Goal: Transaction & Acquisition: Purchase product/service

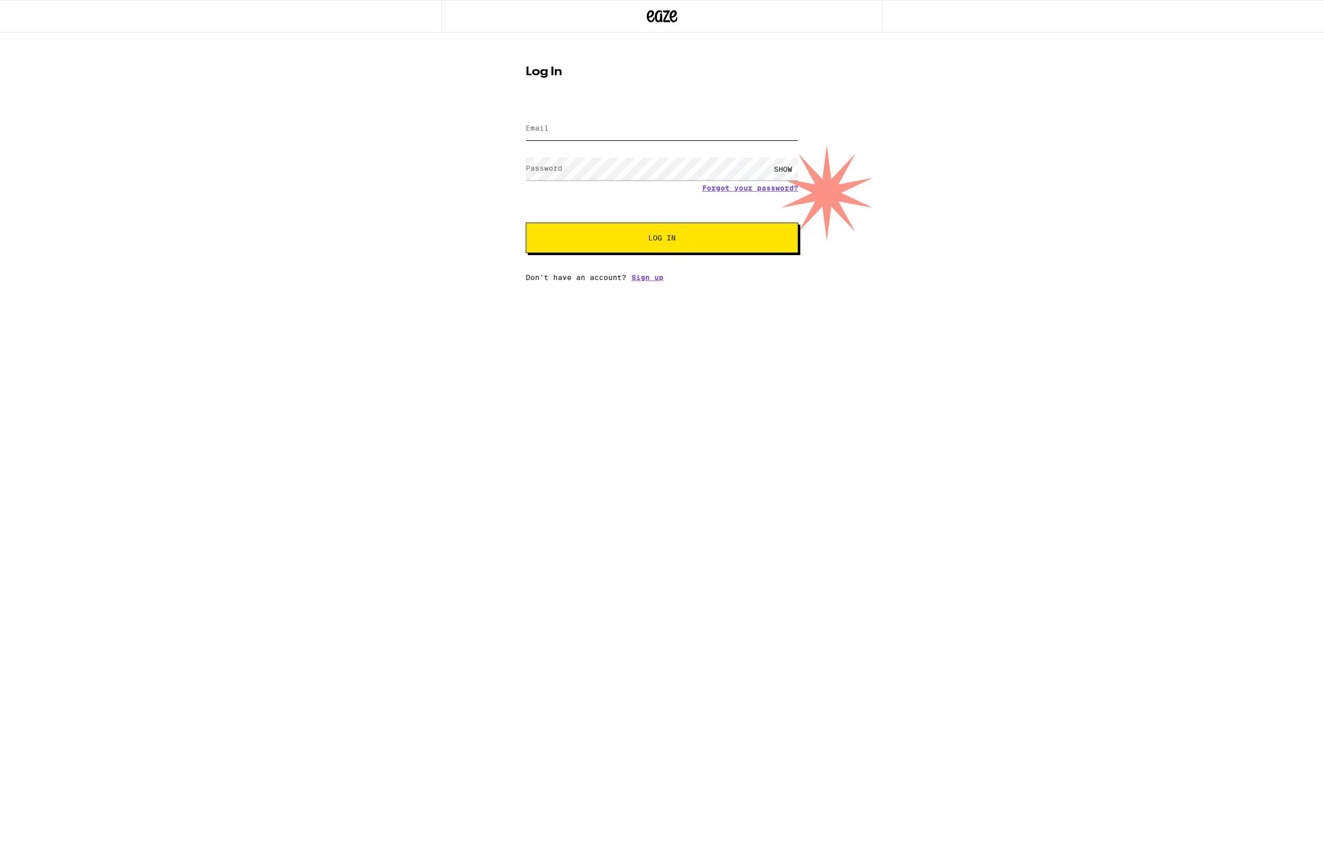
click at [549, 128] on input "Email" at bounding box center [662, 128] width 273 height 23
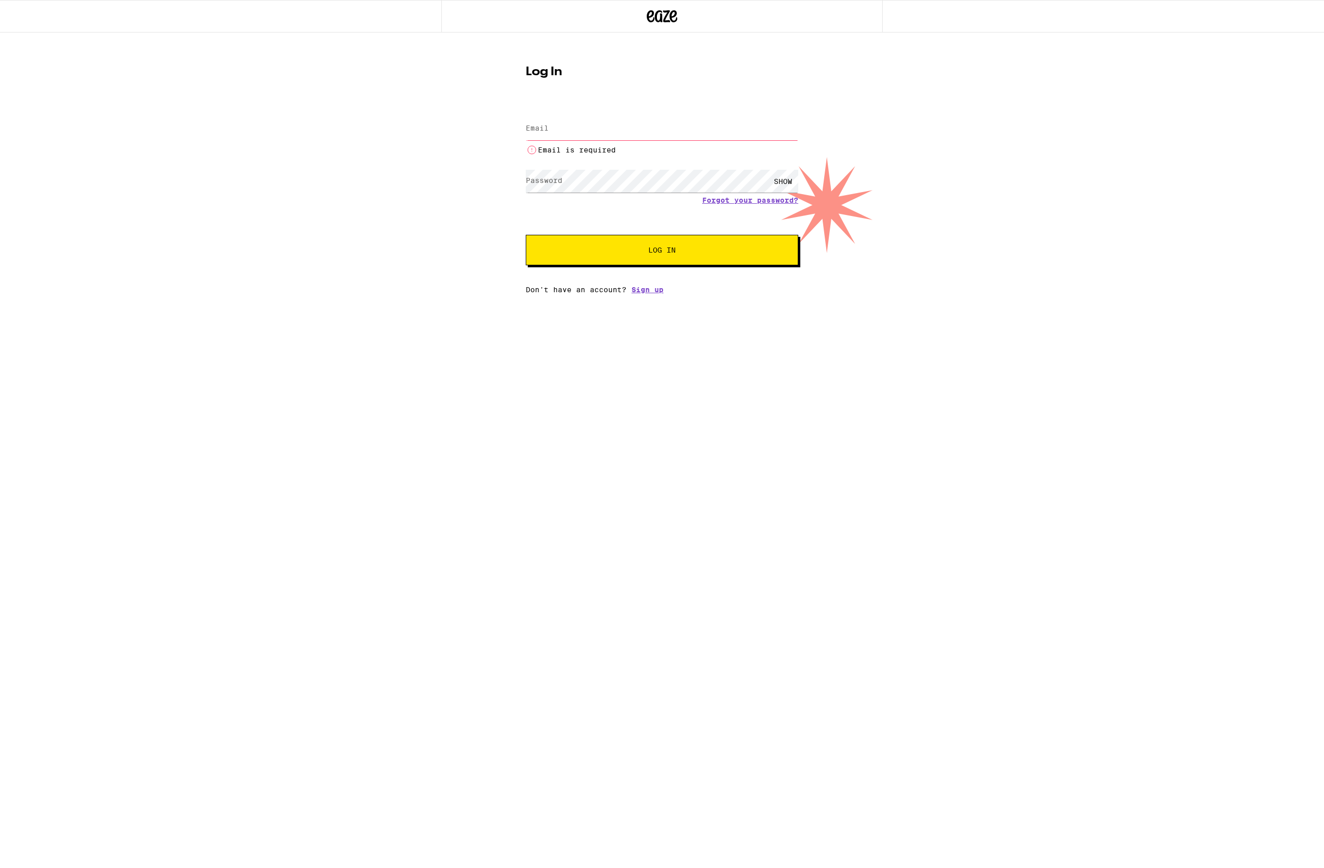
type input "[EMAIL_ADDRESS][DOMAIN_NAME]"
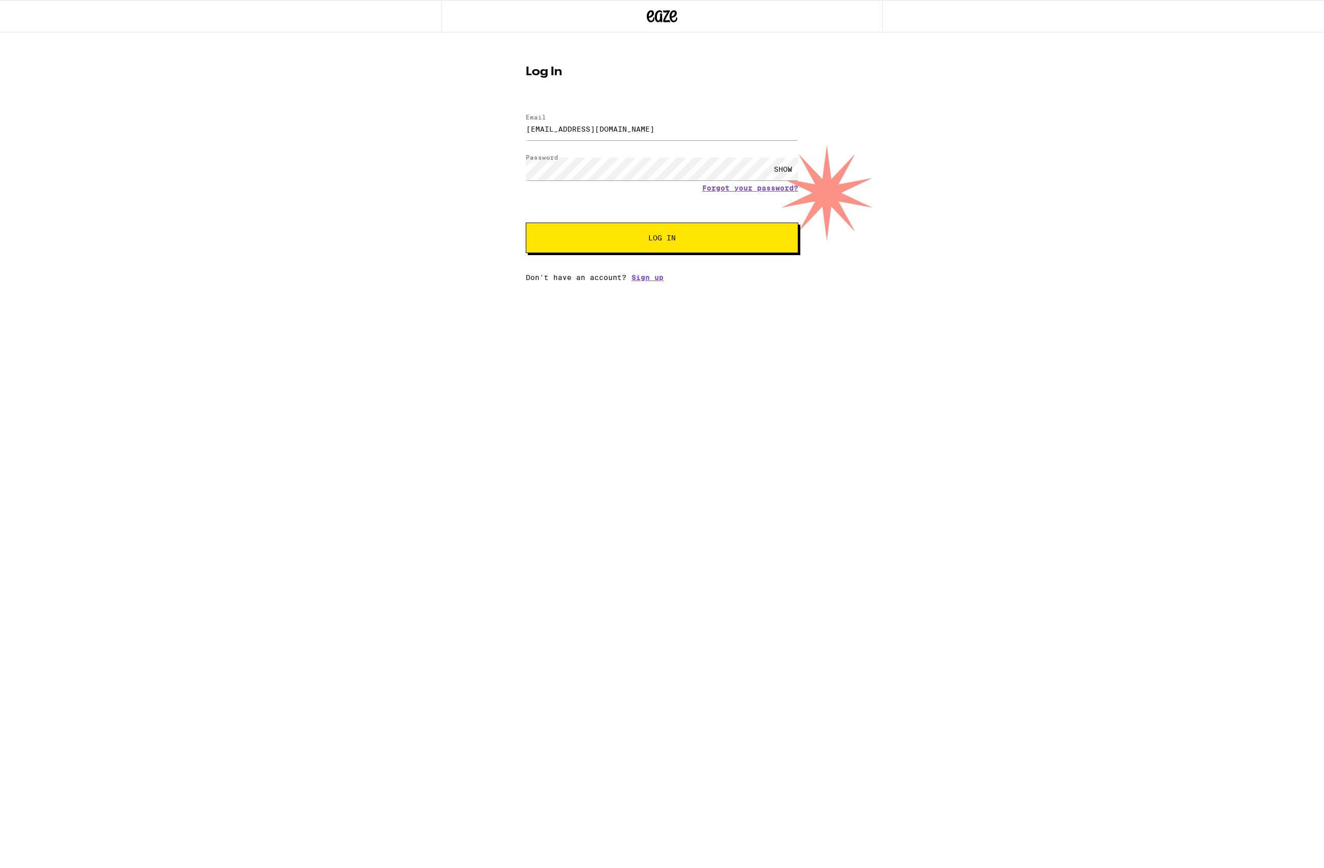
click at [655, 228] on button "Log In" at bounding box center [662, 238] width 273 height 31
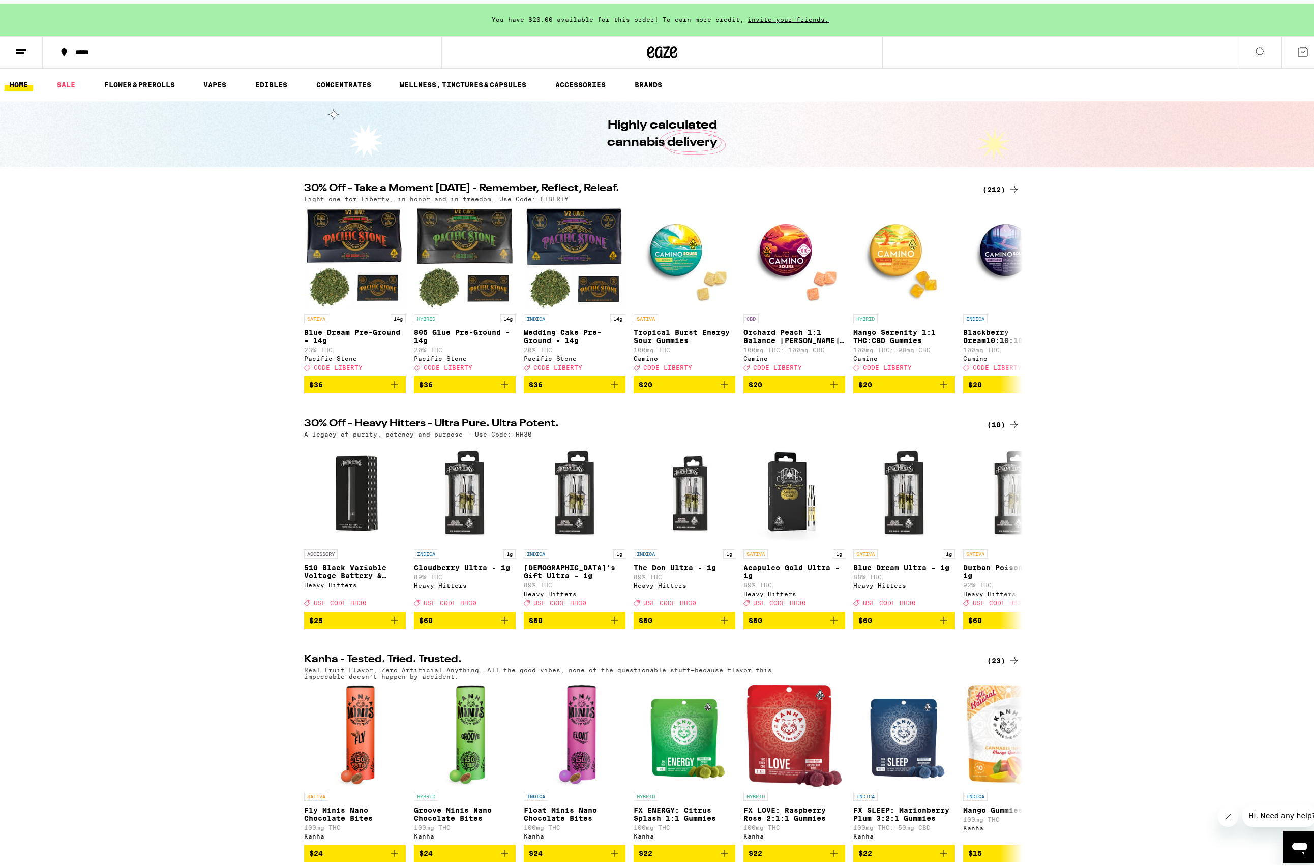
click at [91, 50] on div "*****" at bounding box center [246, 48] width 353 height 7
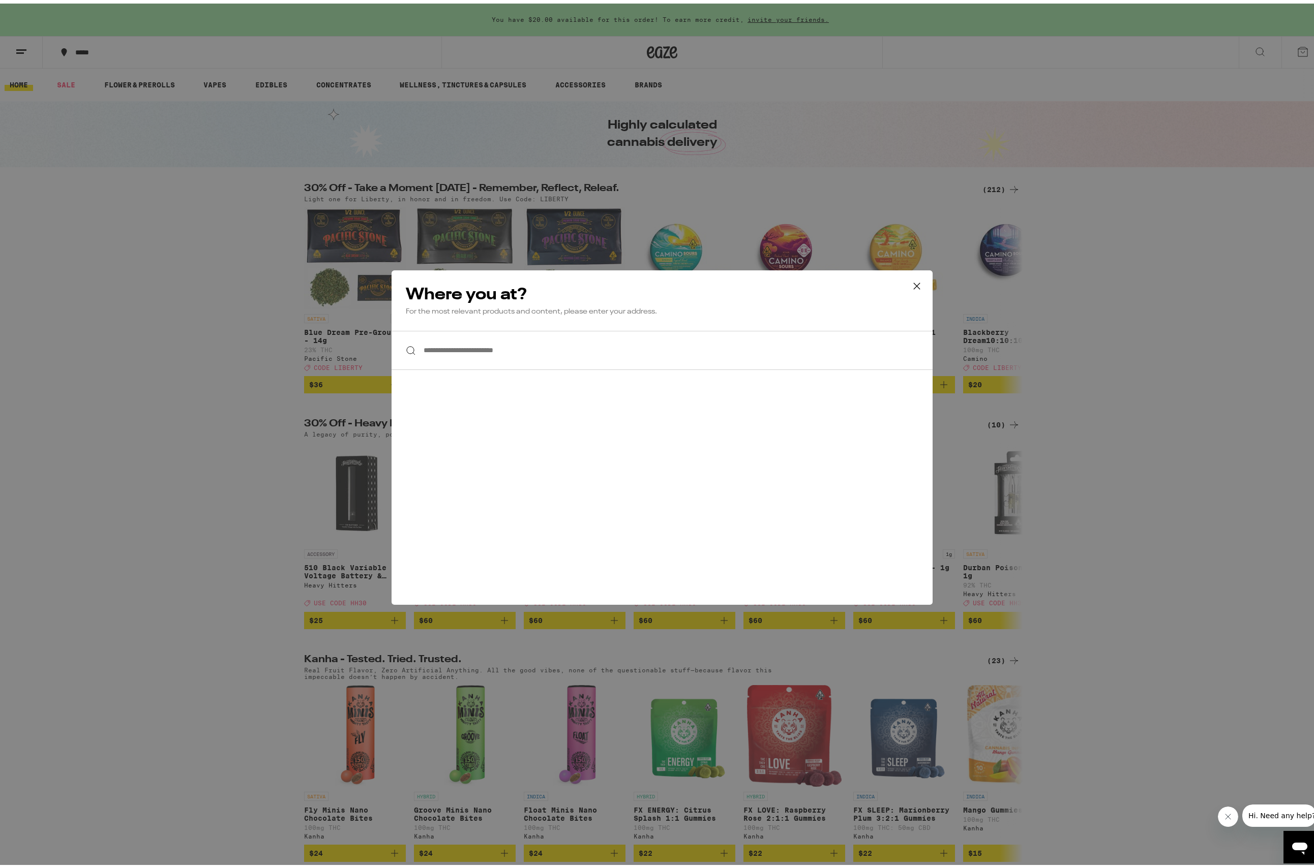
click at [467, 360] on input "**********" at bounding box center [661, 346] width 541 height 39
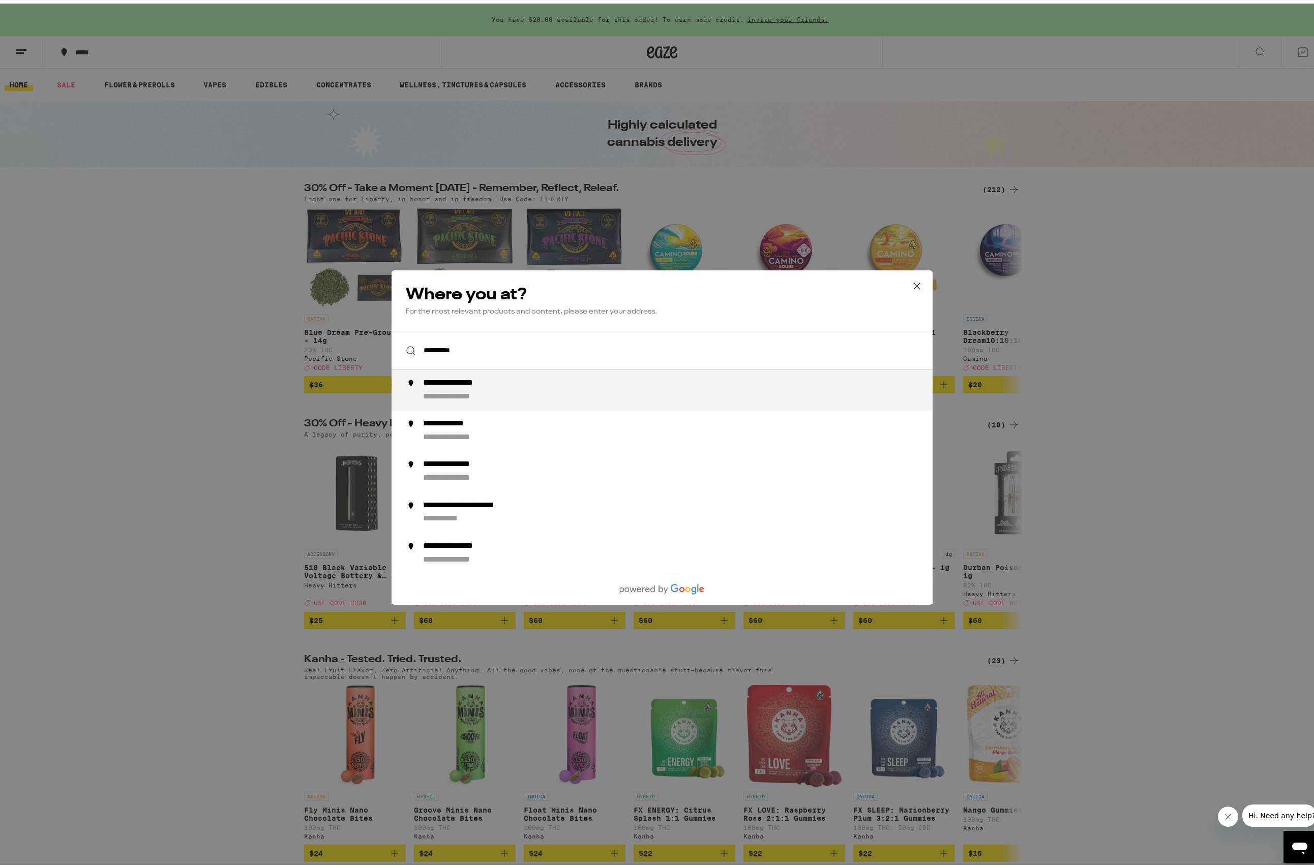
click at [461, 381] on div "**********" at bounding box center [465, 380] width 84 height 11
type input "**********"
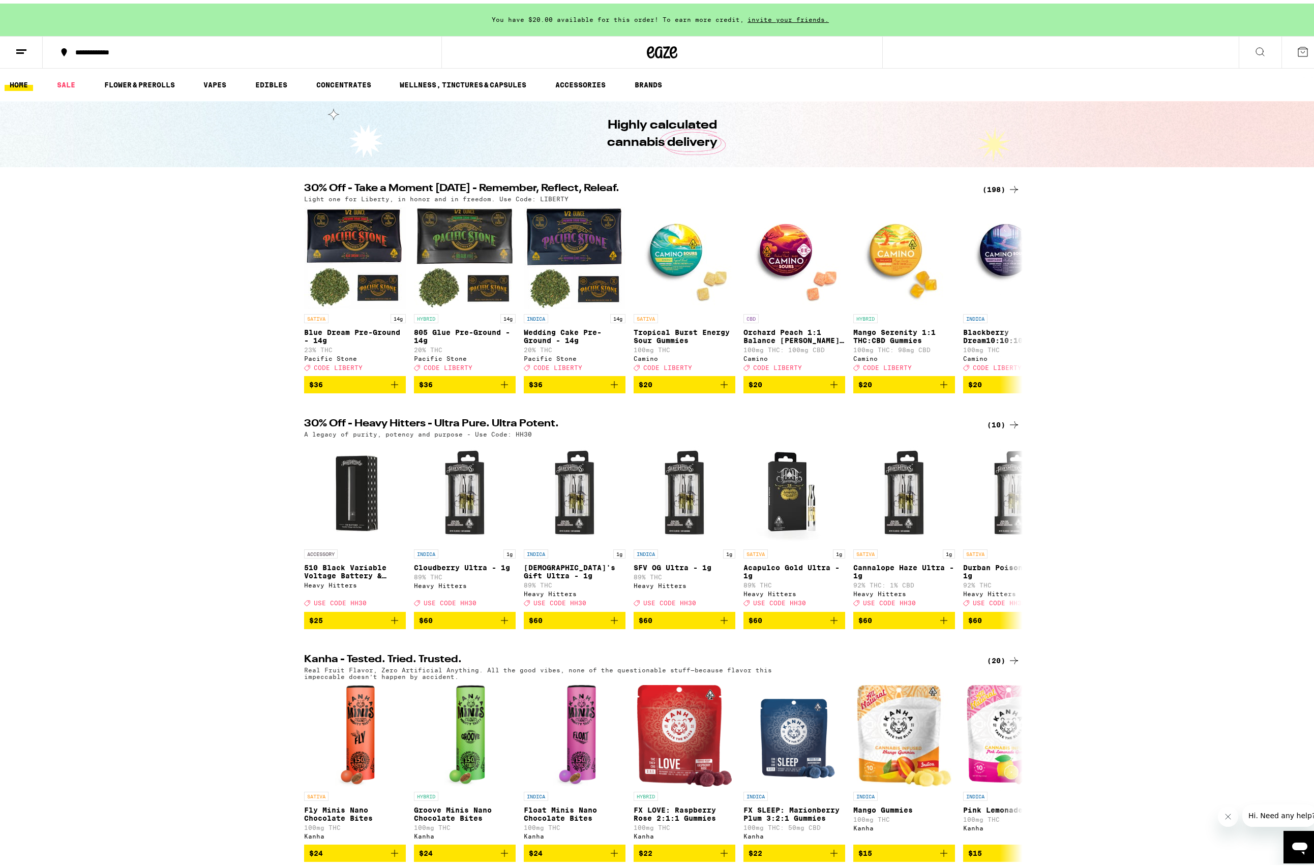
click at [1000, 184] on div "(198)" at bounding box center [1001, 186] width 38 height 12
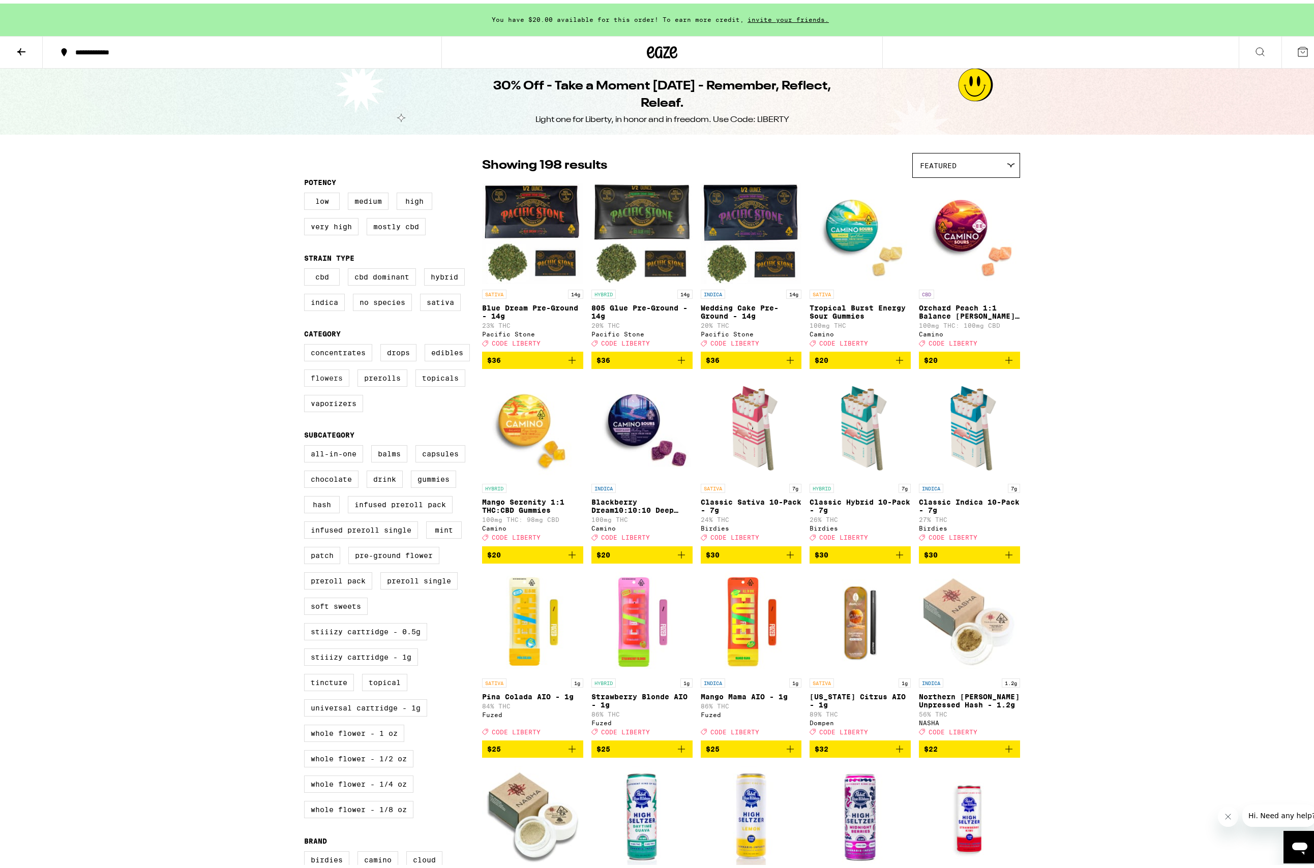
click at [320, 382] on label "Flowers" at bounding box center [326, 374] width 45 height 17
click at [307, 343] on input "Flowers" at bounding box center [306, 342] width 1 height 1
checkbox input "true"
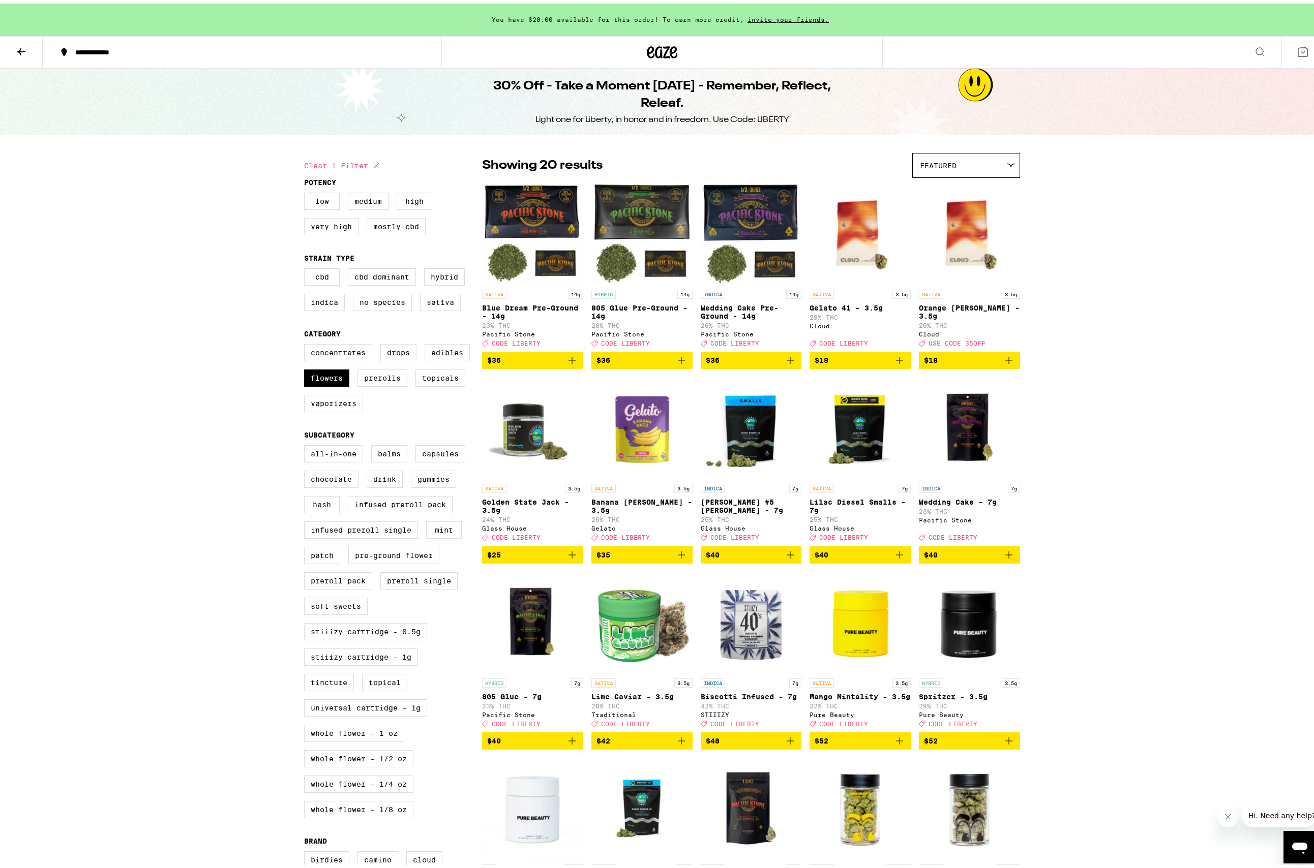
click at [430, 308] on label "Sativa" at bounding box center [440, 298] width 41 height 17
click at [307, 267] on input "Sativa" at bounding box center [306, 266] width 1 height 1
checkbox input "true"
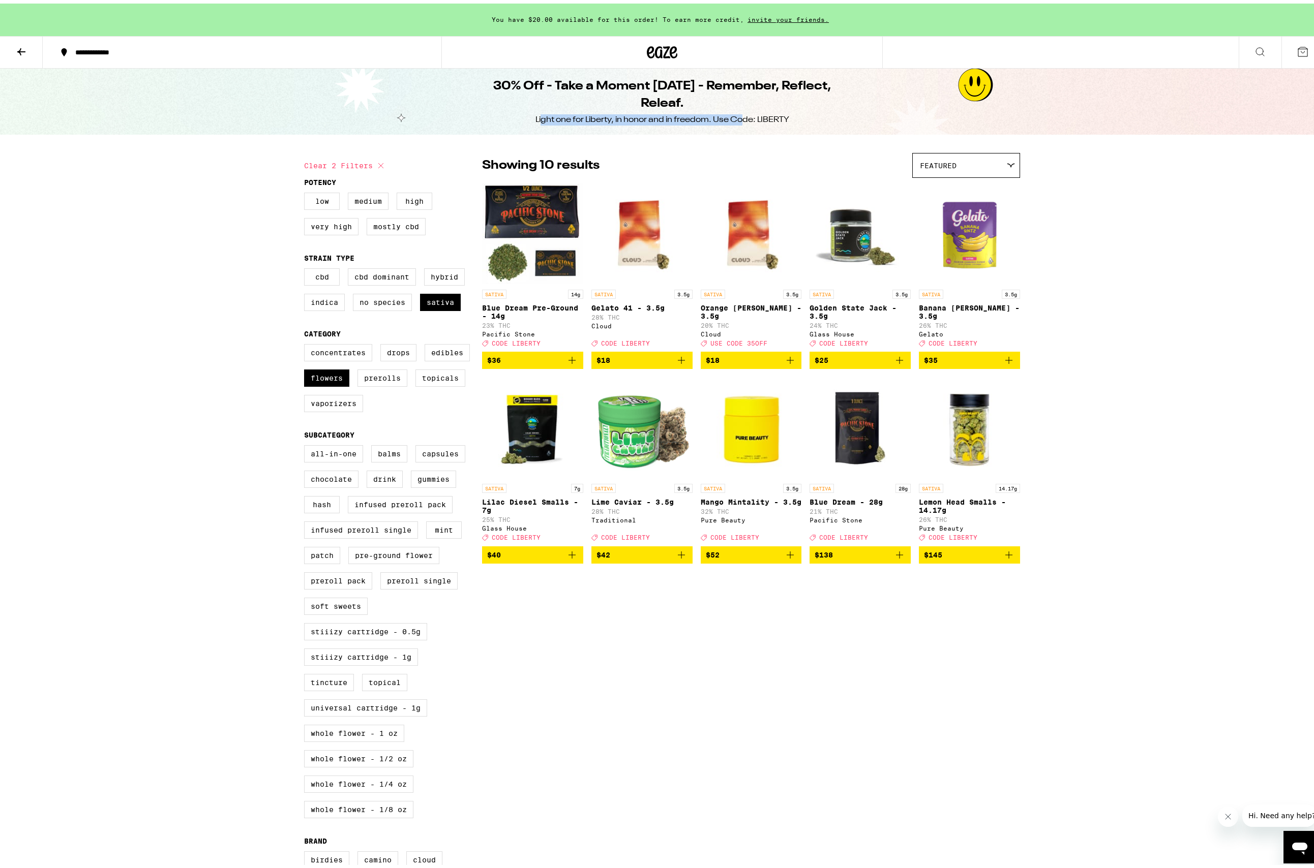
drag, startPoint x: 536, startPoint y: 114, endPoint x: 759, endPoint y: 115, distance: 222.7
click at [749, 115] on div "Light one for Liberty, in honor and in freedom. Use Code: LIBERTY" at bounding box center [662, 116] width 254 height 11
drag, startPoint x: 782, startPoint y: 115, endPoint x: 529, endPoint y: 116, distance: 253.7
click at [535, 116] on div "Light one for Liberty, in honor and in freedom. Use Code: LIBERTY" at bounding box center [662, 116] width 254 height 11
drag, startPoint x: 531, startPoint y: 116, endPoint x: 750, endPoint y: 114, distance: 219.1
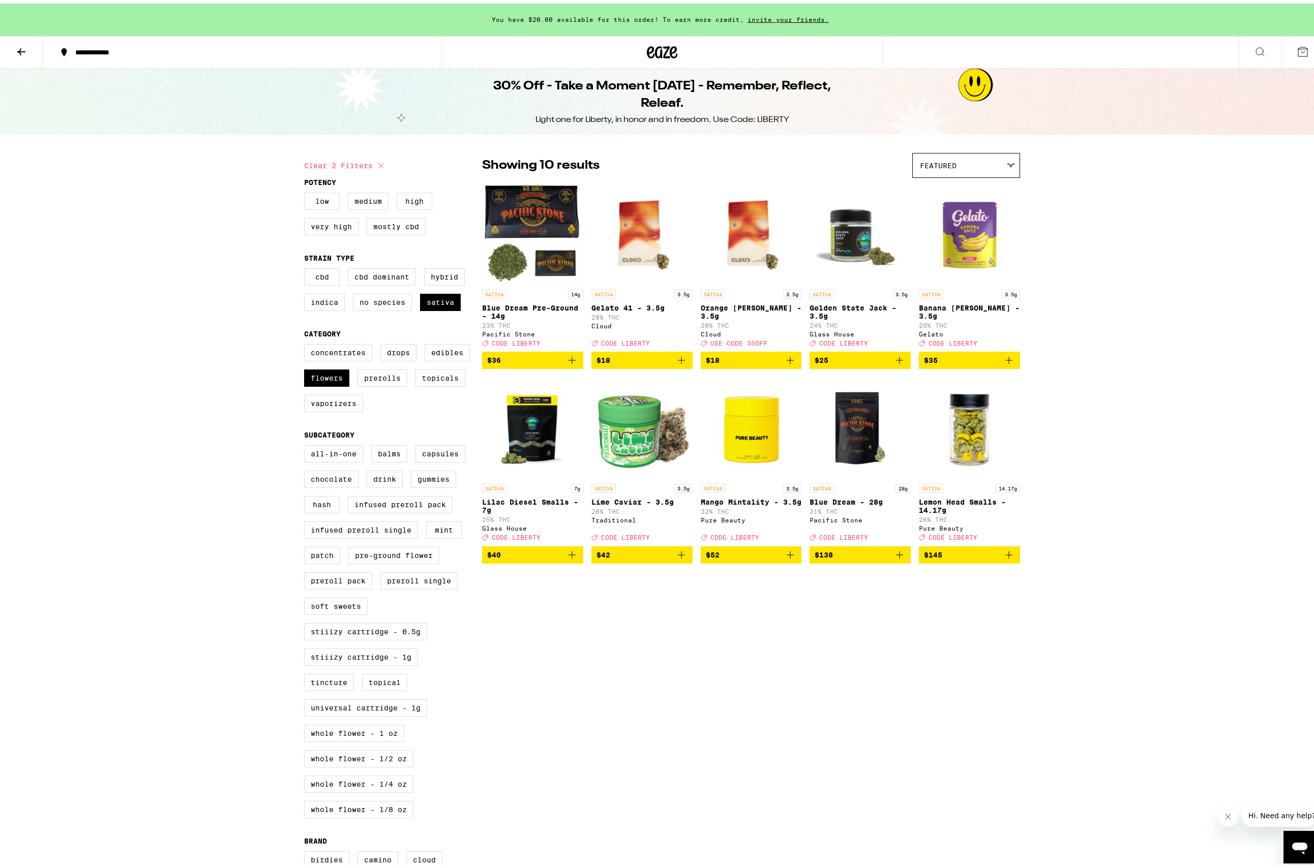
click at [750, 114] on div "Light one for Liberty, in honor and in freedom. Use Code: LIBERTY" at bounding box center [662, 116] width 254 height 11
click at [771, 115] on div "Light one for Liberty, in honor and in freedom. Use Code: LIBERTY" at bounding box center [662, 116] width 254 height 11
click at [896, 558] on icon "Add to bag" at bounding box center [899, 552] width 12 height 12
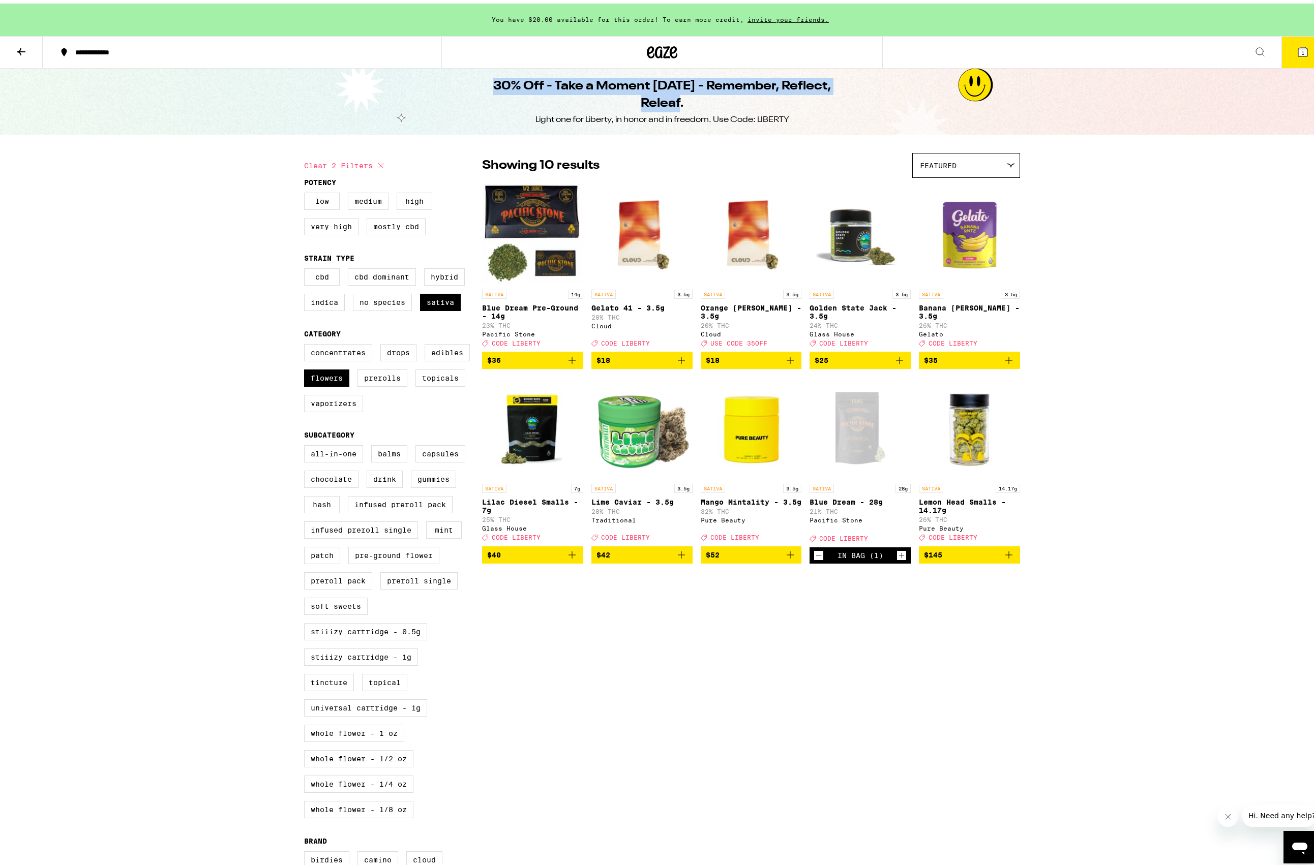
drag, startPoint x: 529, startPoint y: 82, endPoint x: 750, endPoint y: 93, distance: 221.4
click at [749, 93] on h1 "30% Off - Take a Moment [DATE] - Remember, Reflect, Releaf." at bounding box center [662, 91] width 370 height 35
click at [754, 93] on h1 "30% Off - Take a Moment [DATE] - Remember, Reflect, Releaf." at bounding box center [662, 91] width 370 height 35
click at [321, 376] on label "Flowers" at bounding box center [326, 374] width 45 height 17
click at [307, 343] on input "Flowers" at bounding box center [306, 342] width 1 height 1
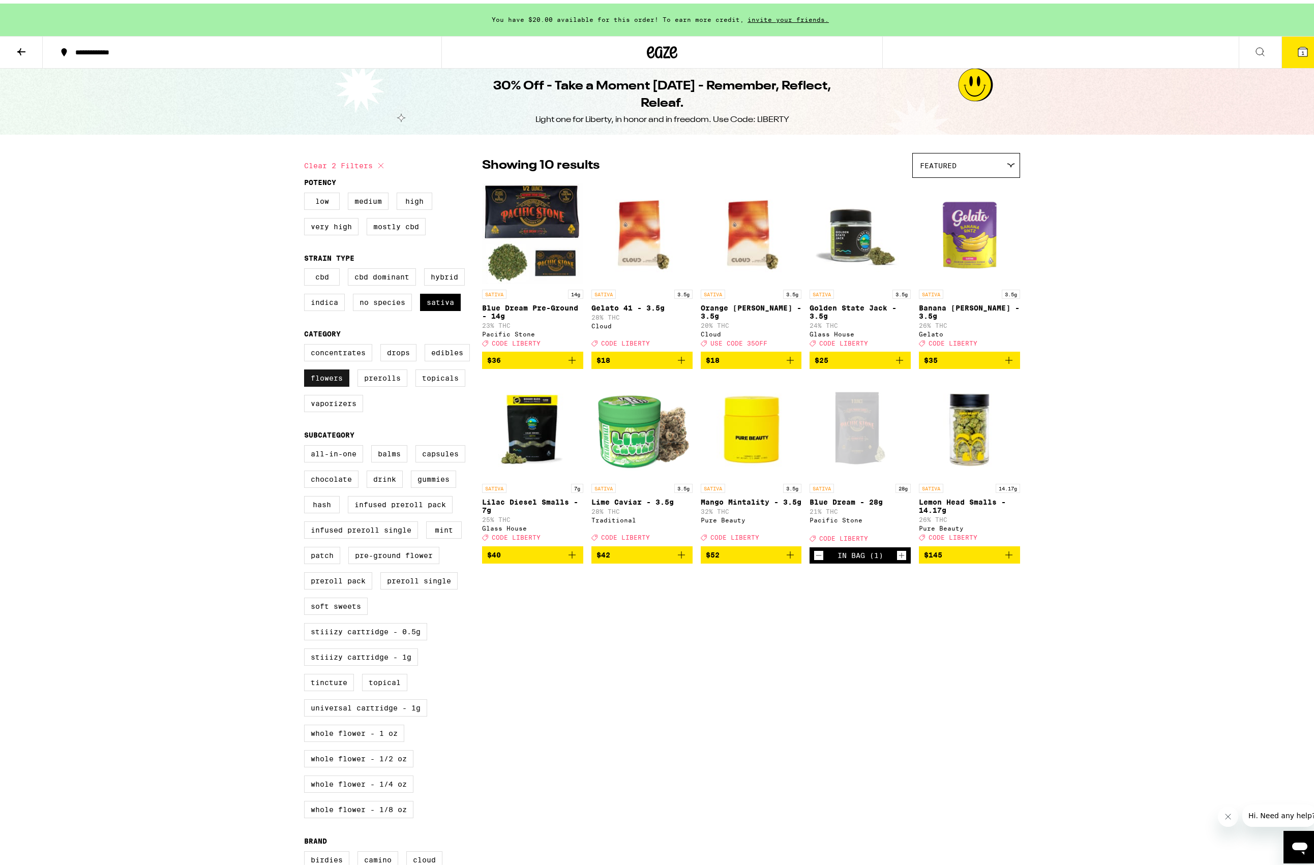
checkbox input "false"
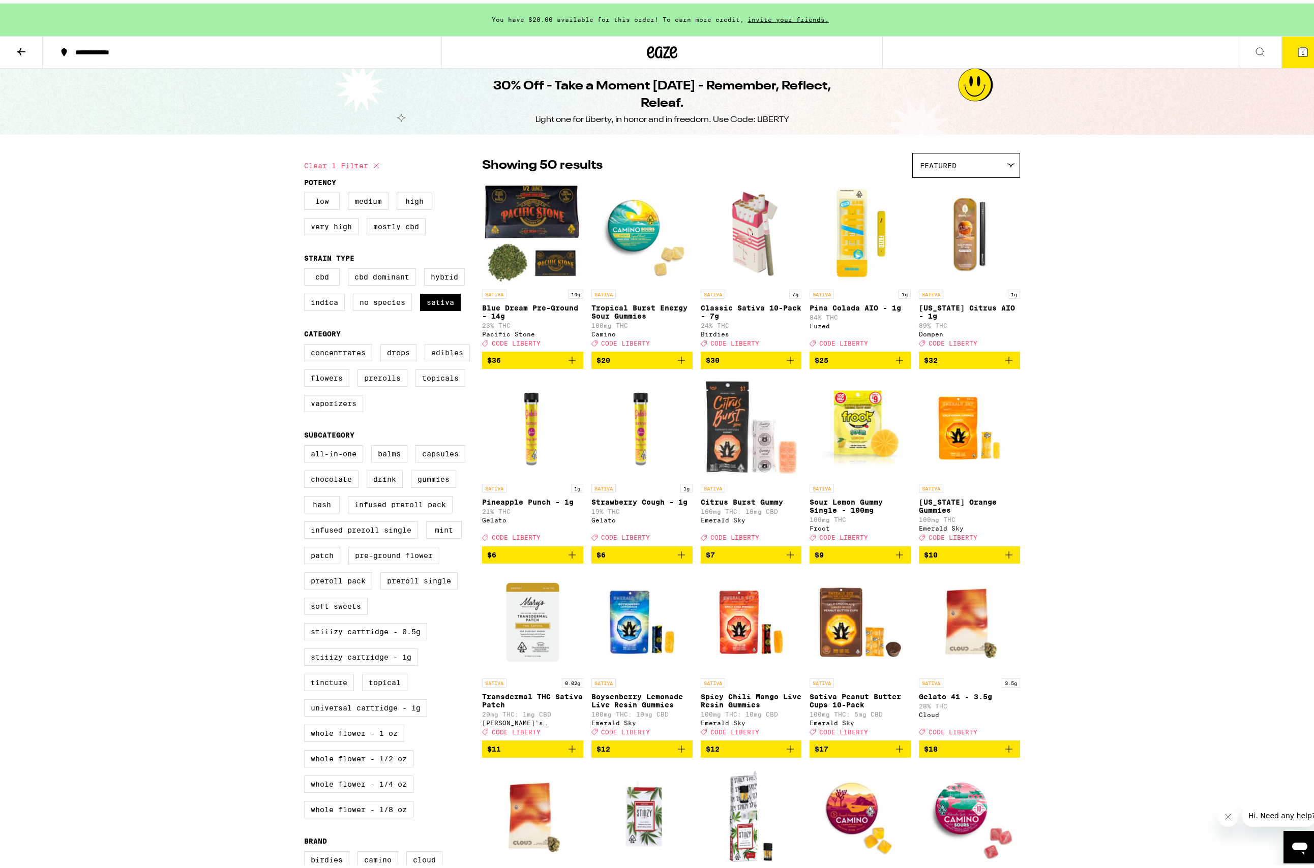
click at [446, 355] on label "Edibles" at bounding box center [447, 349] width 45 height 17
click at [307, 343] on input "Edibles" at bounding box center [306, 342] width 1 height 1
checkbox input "true"
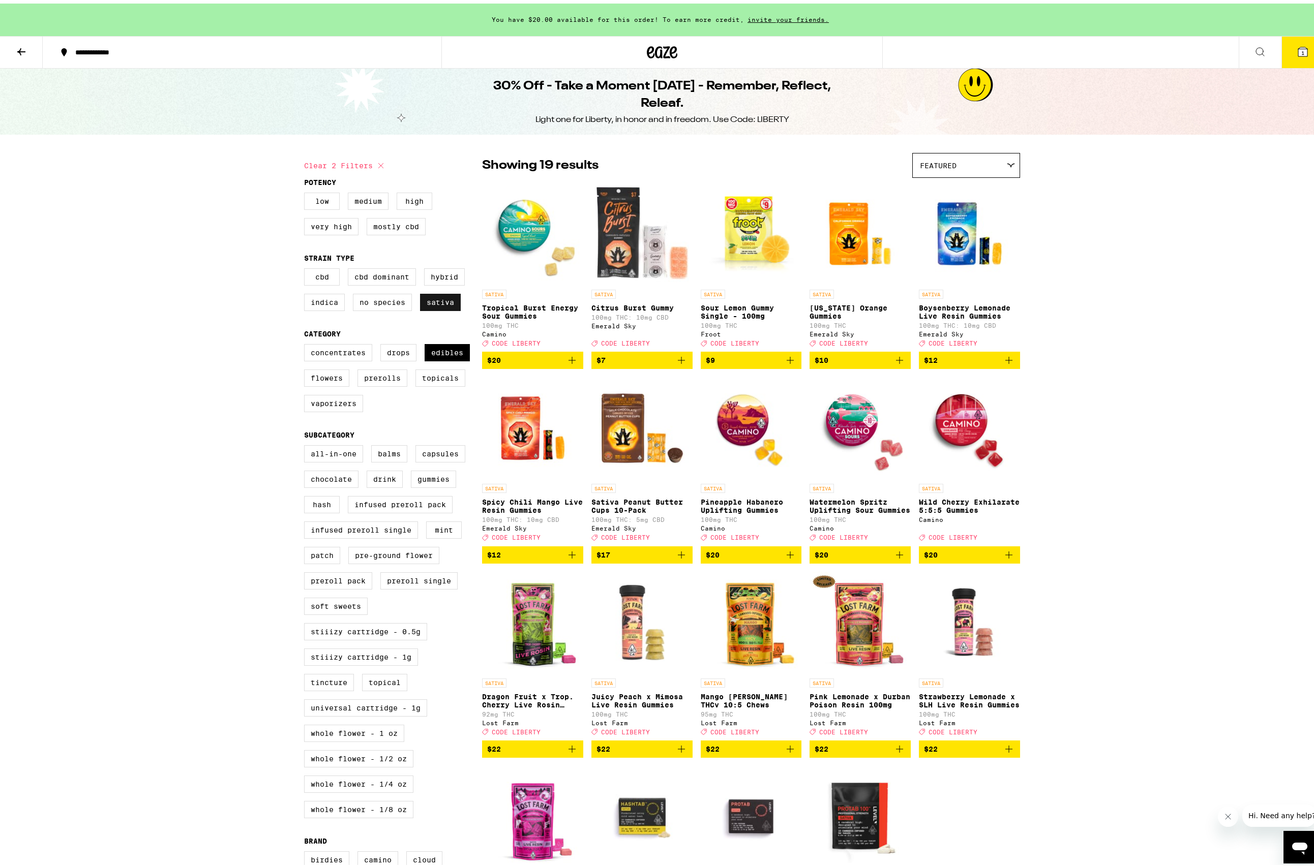
click at [440, 301] on label "Sativa" at bounding box center [440, 298] width 41 height 17
click at [307, 267] on input "Sativa" at bounding box center [306, 266] width 1 height 1
checkbox input "false"
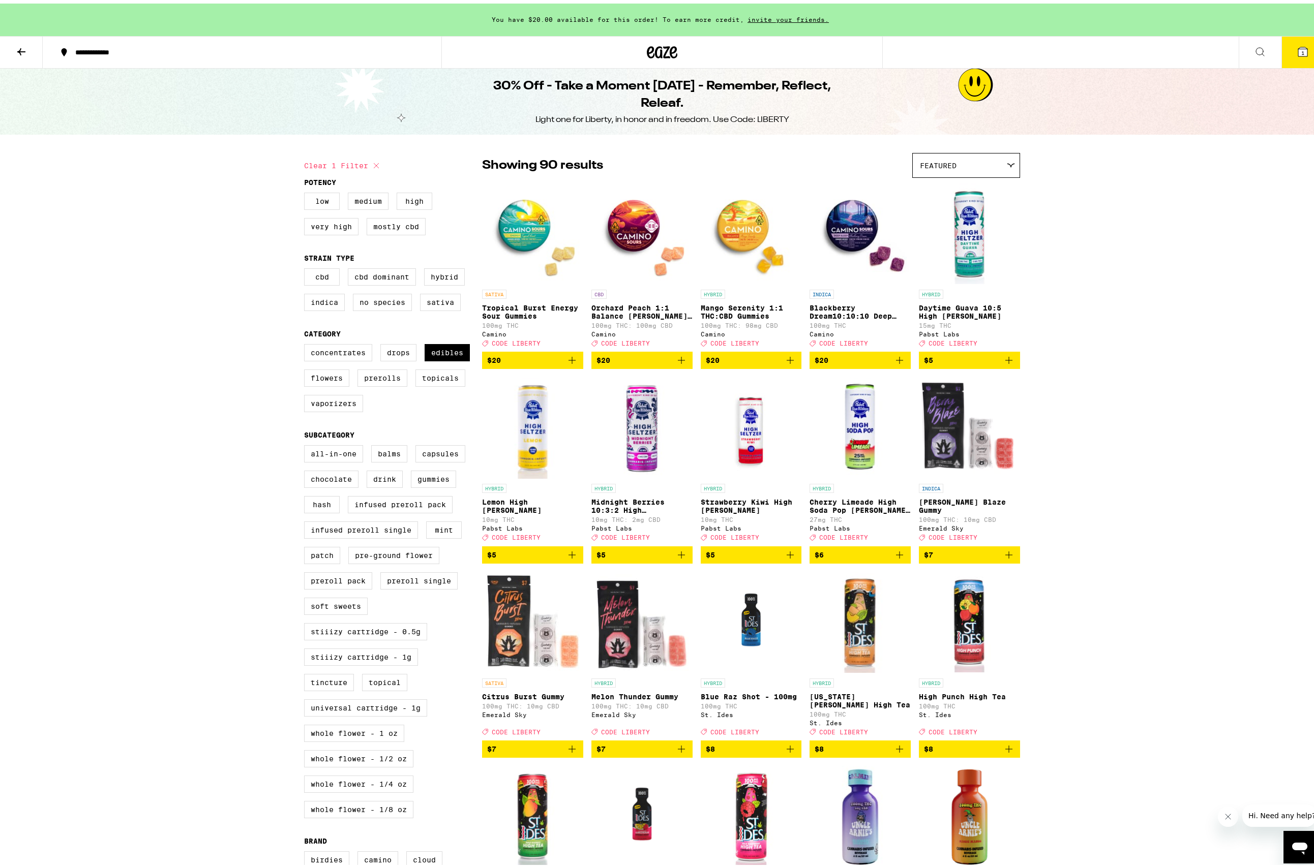
click at [895, 558] on icon "Add to bag" at bounding box center [899, 552] width 12 height 12
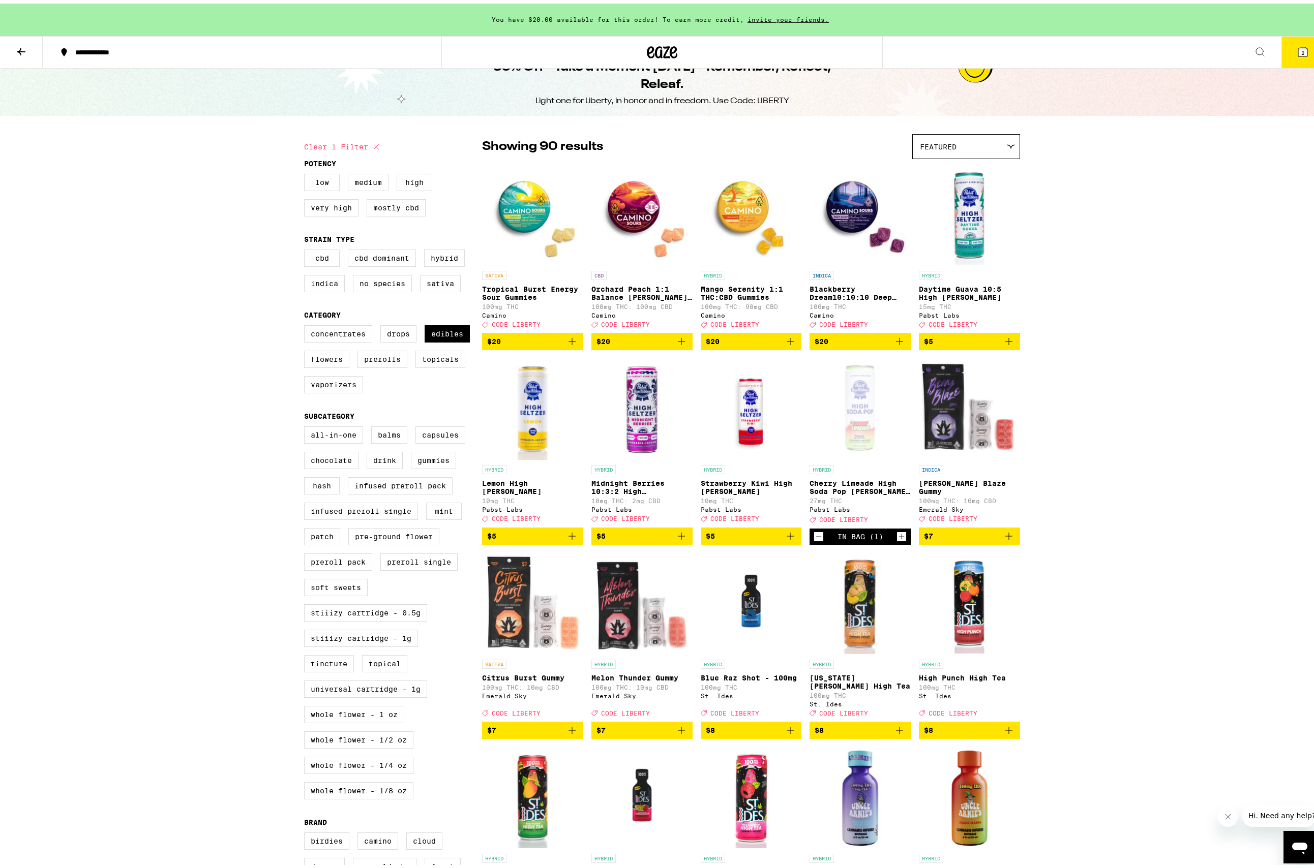
scroll to position [16, 0]
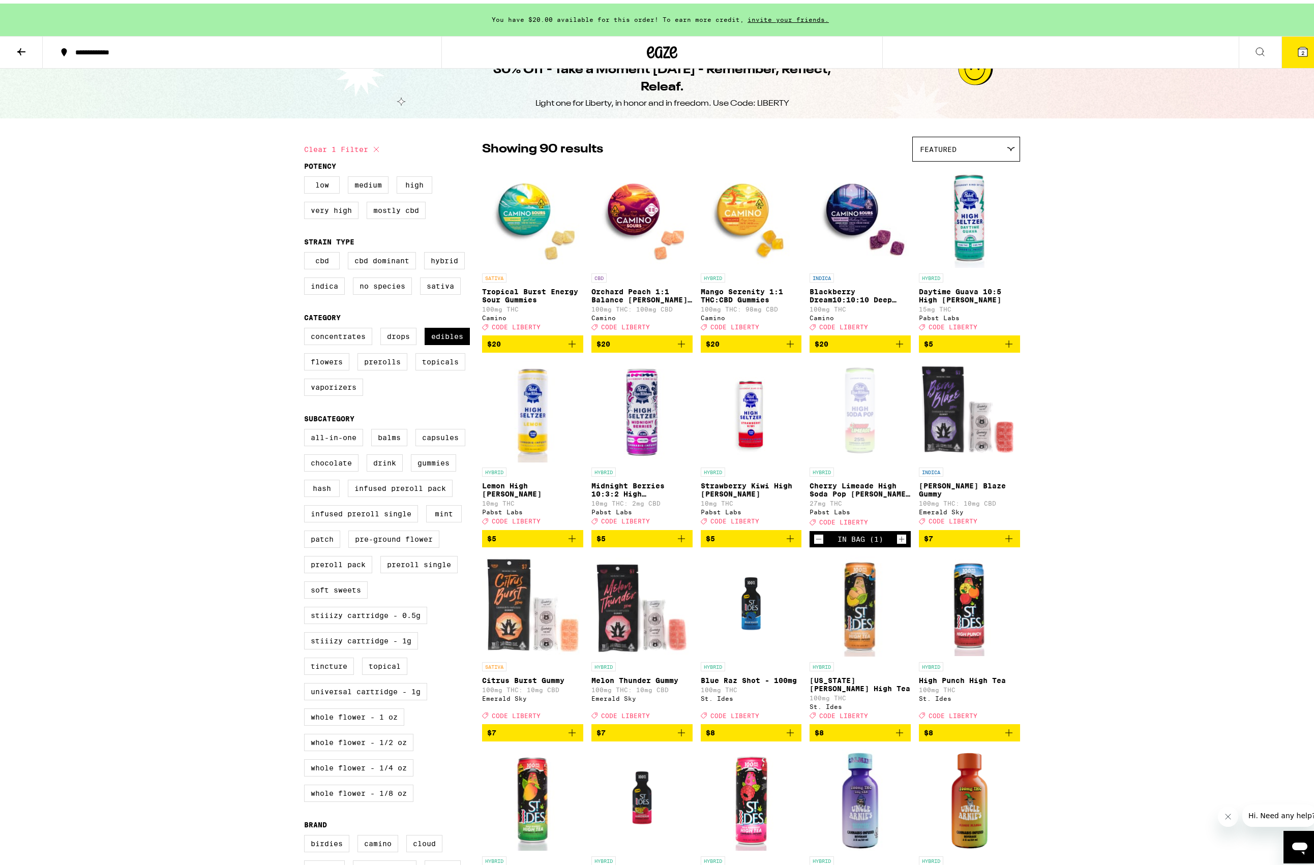
click at [815, 542] on icon "Decrement" at bounding box center [818, 536] width 9 height 12
click at [1301, 51] on span "1" at bounding box center [1302, 49] width 3 height 6
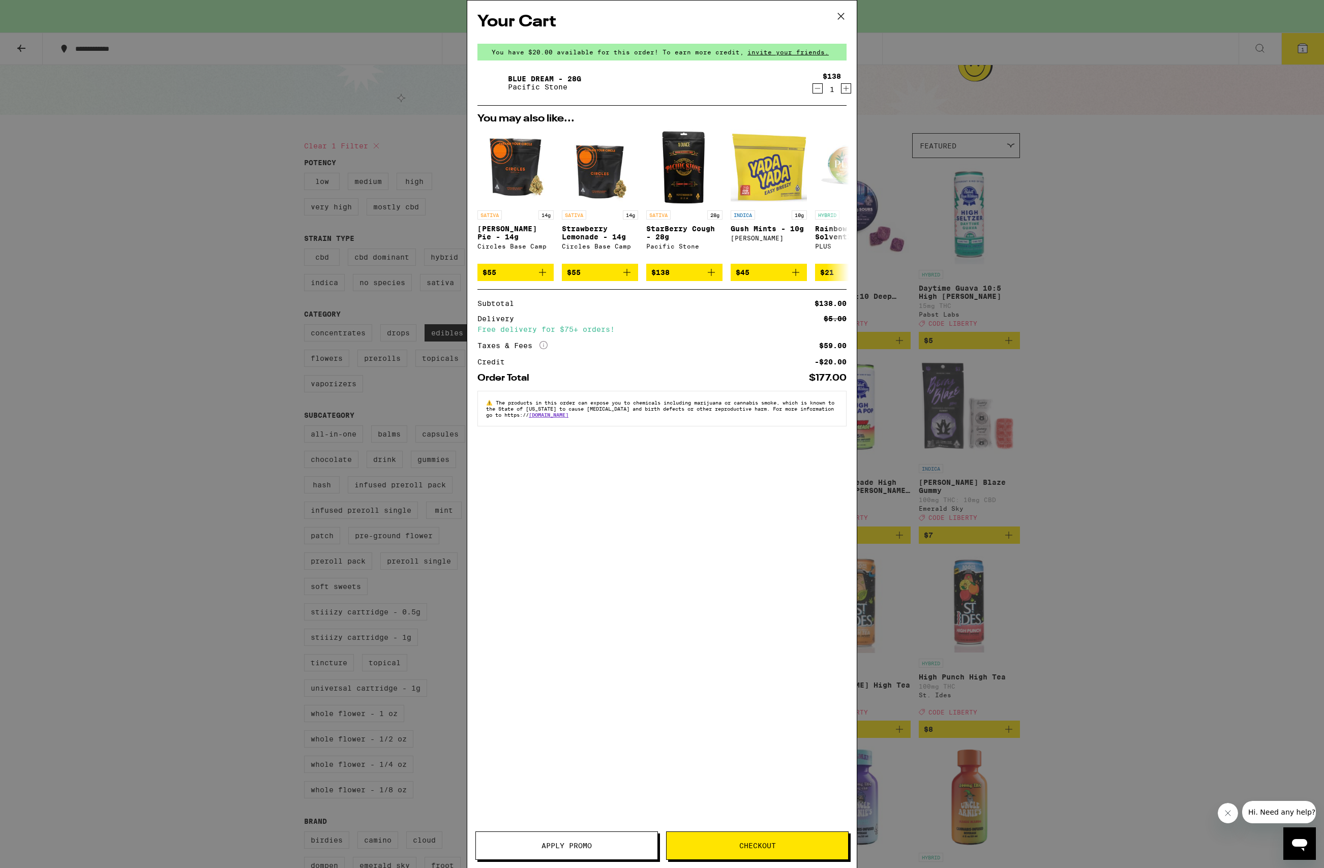
click at [594, 848] on span "Apply Promo" at bounding box center [567, 845] width 182 height 7
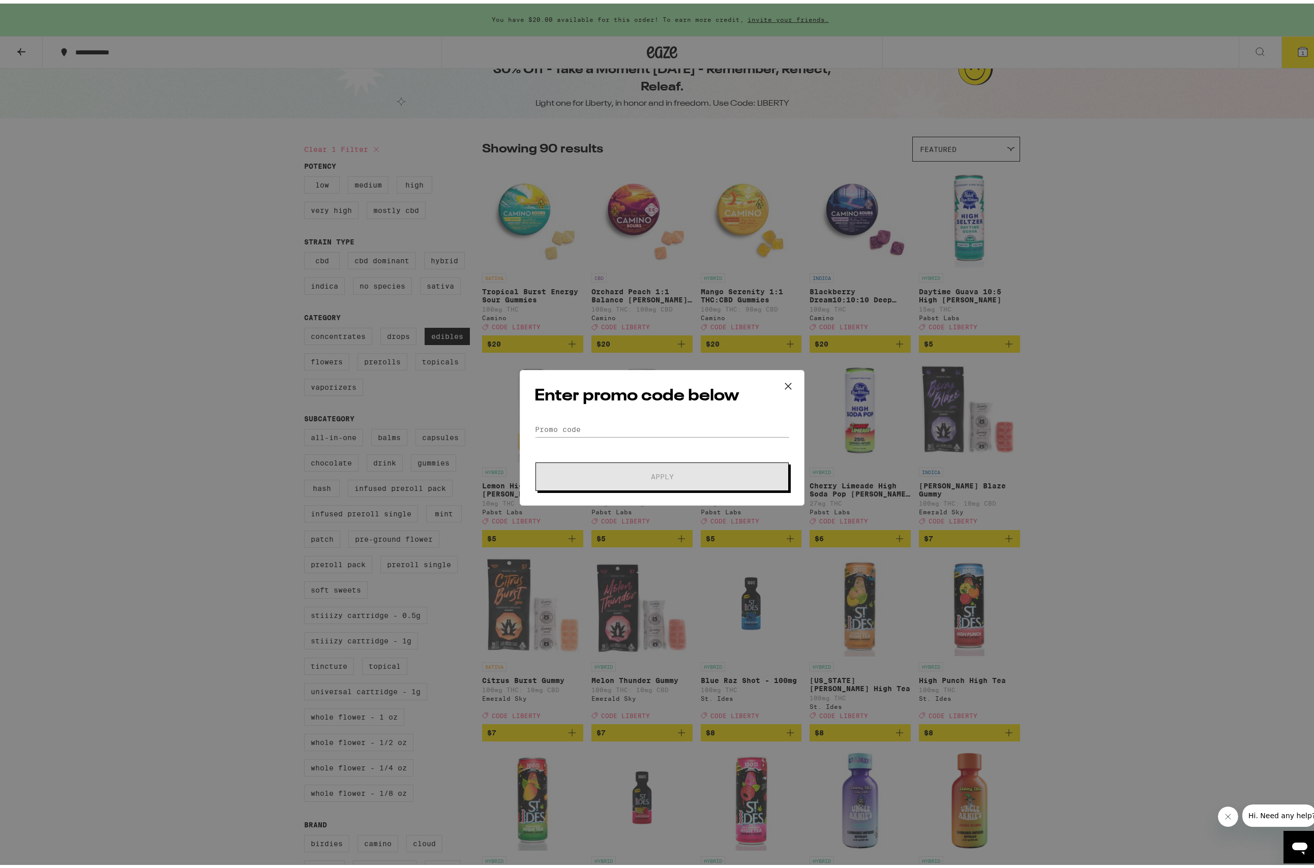
click at [560, 416] on div "Enter promo code below Promo Code Apply" at bounding box center [662, 435] width 285 height 136
click at [560, 418] on div "Enter promo code below Promo Code Apply" at bounding box center [662, 435] width 285 height 136
click at [563, 432] on input "Promo Code" at bounding box center [661, 425] width 255 height 15
type input "LIBERTY"
click at [605, 470] on span "Apply" at bounding box center [661, 473] width 183 height 7
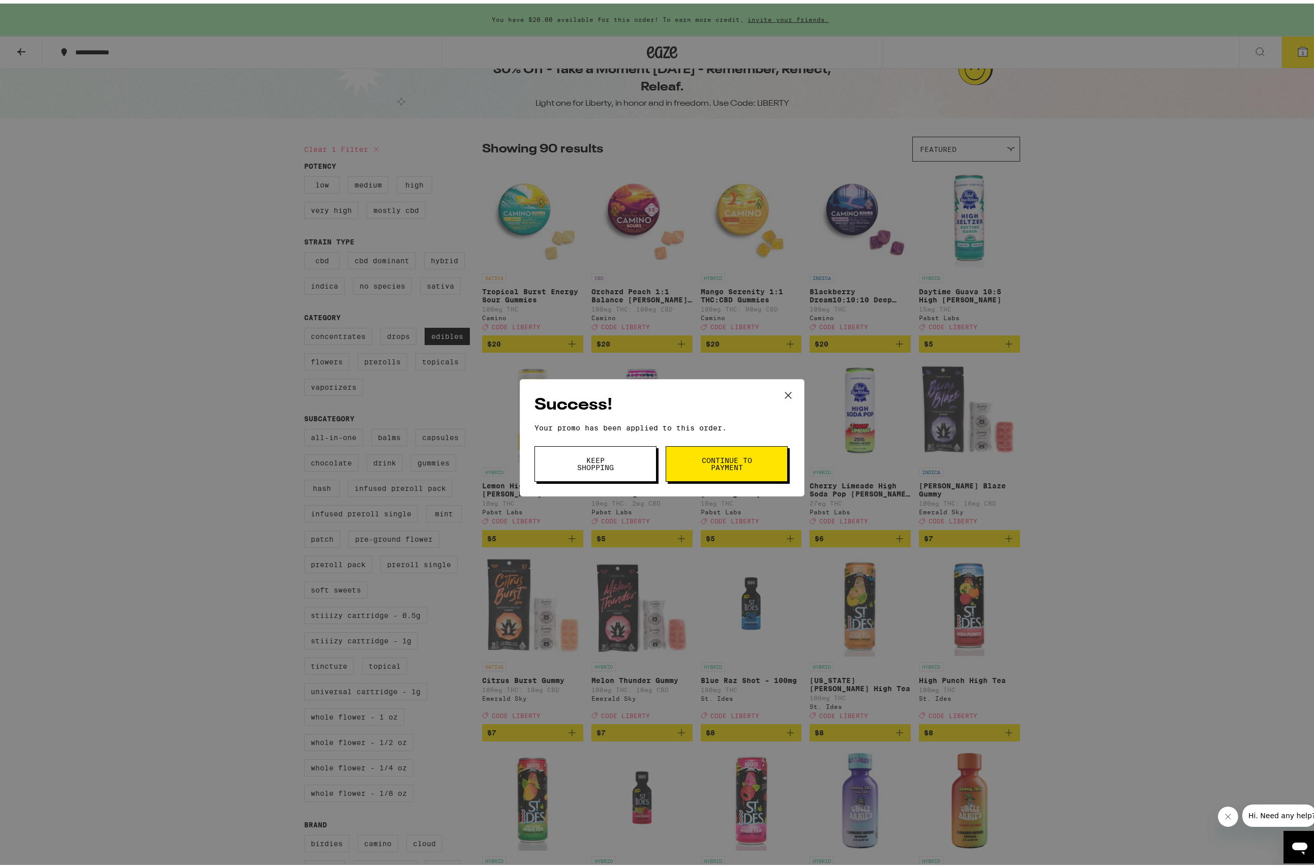
click at [701, 457] on span "Continue to payment" at bounding box center [727, 461] width 52 height 14
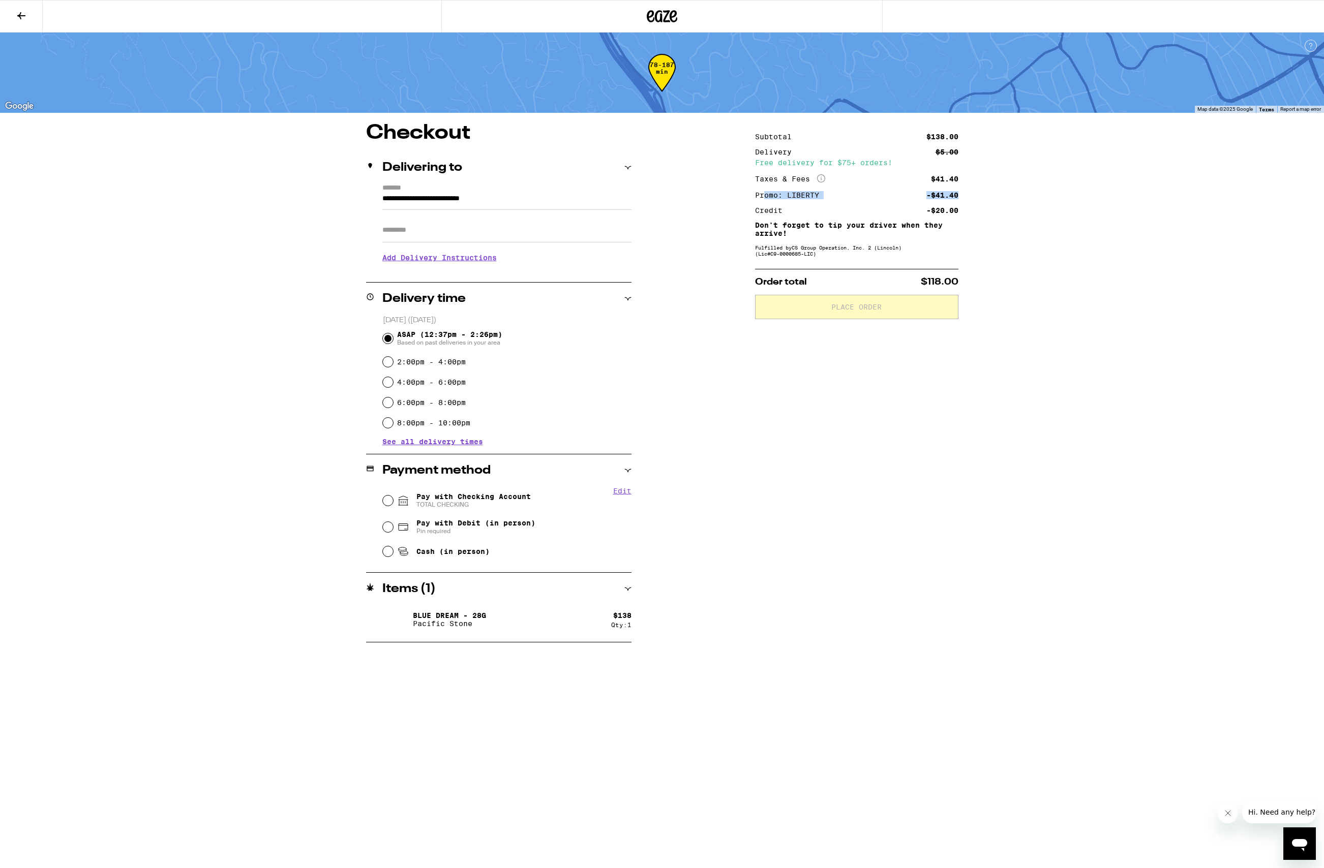
drag, startPoint x: 769, startPoint y: 196, endPoint x: 964, endPoint y: 196, distance: 195.2
click at [964, 196] on div "**********" at bounding box center [662, 383] width 732 height 520
click at [952, 199] on div "-$41.40" at bounding box center [942, 195] width 32 height 7
drag, startPoint x: 778, startPoint y: 195, endPoint x: 942, endPoint y: 196, distance: 164.2
click at [942, 196] on div "Promo: LIBERTY -$41.40" at bounding box center [856, 195] width 203 height 7
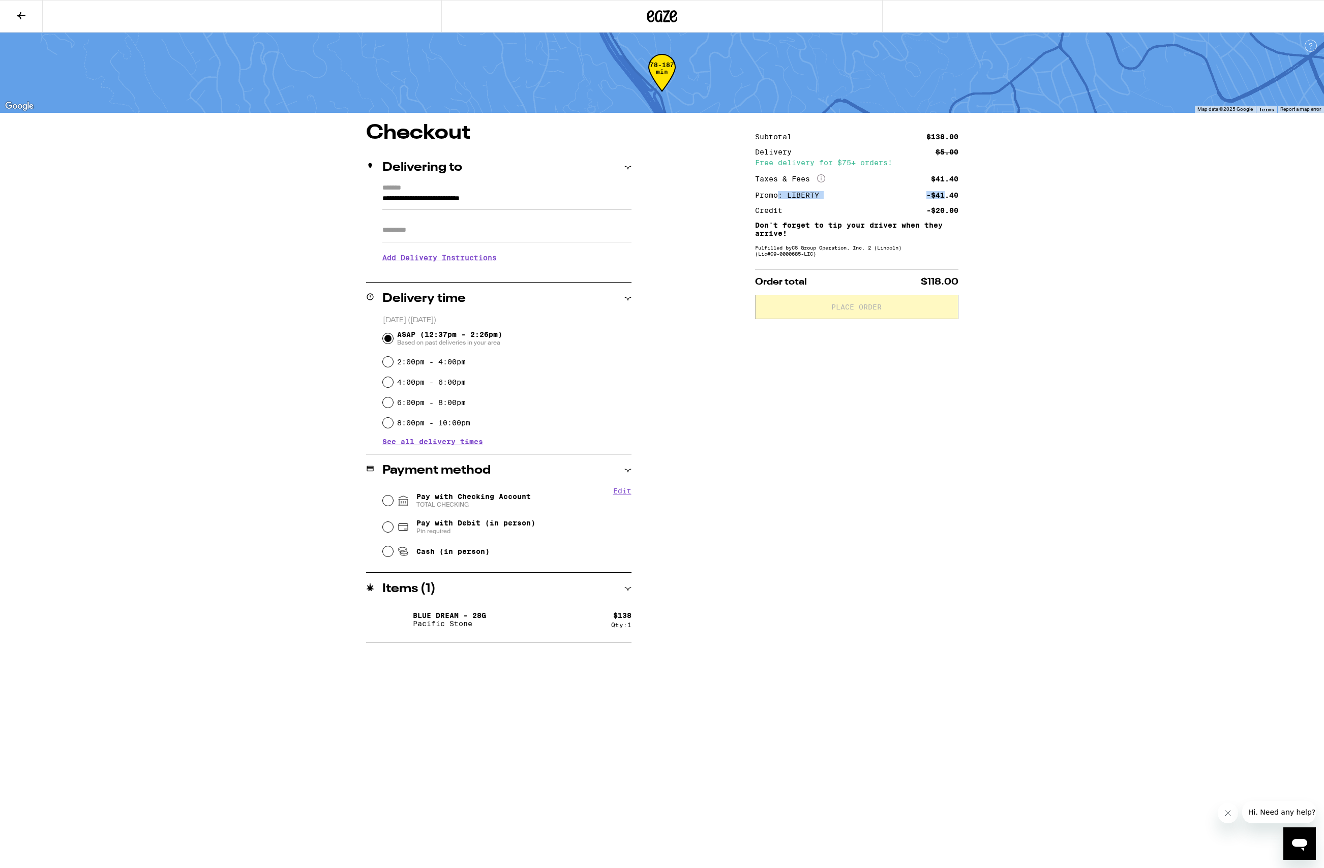
click at [942, 196] on div "-$41.40" at bounding box center [942, 195] width 32 height 7
drag, startPoint x: 765, startPoint y: 180, endPoint x: 928, endPoint y: 195, distance: 163.4
click at [928, 195] on div "Subtotal $138.00 Delivery $5.00 Free delivery for $75+ orders! Taxes & Fees Mor…" at bounding box center [856, 173] width 203 height 81
click at [928, 195] on div "-$41.40" at bounding box center [942, 195] width 32 height 7
drag, startPoint x: 776, startPoint y: 183, endPoint x: 955, endPoint y: 197, distance: 179.5
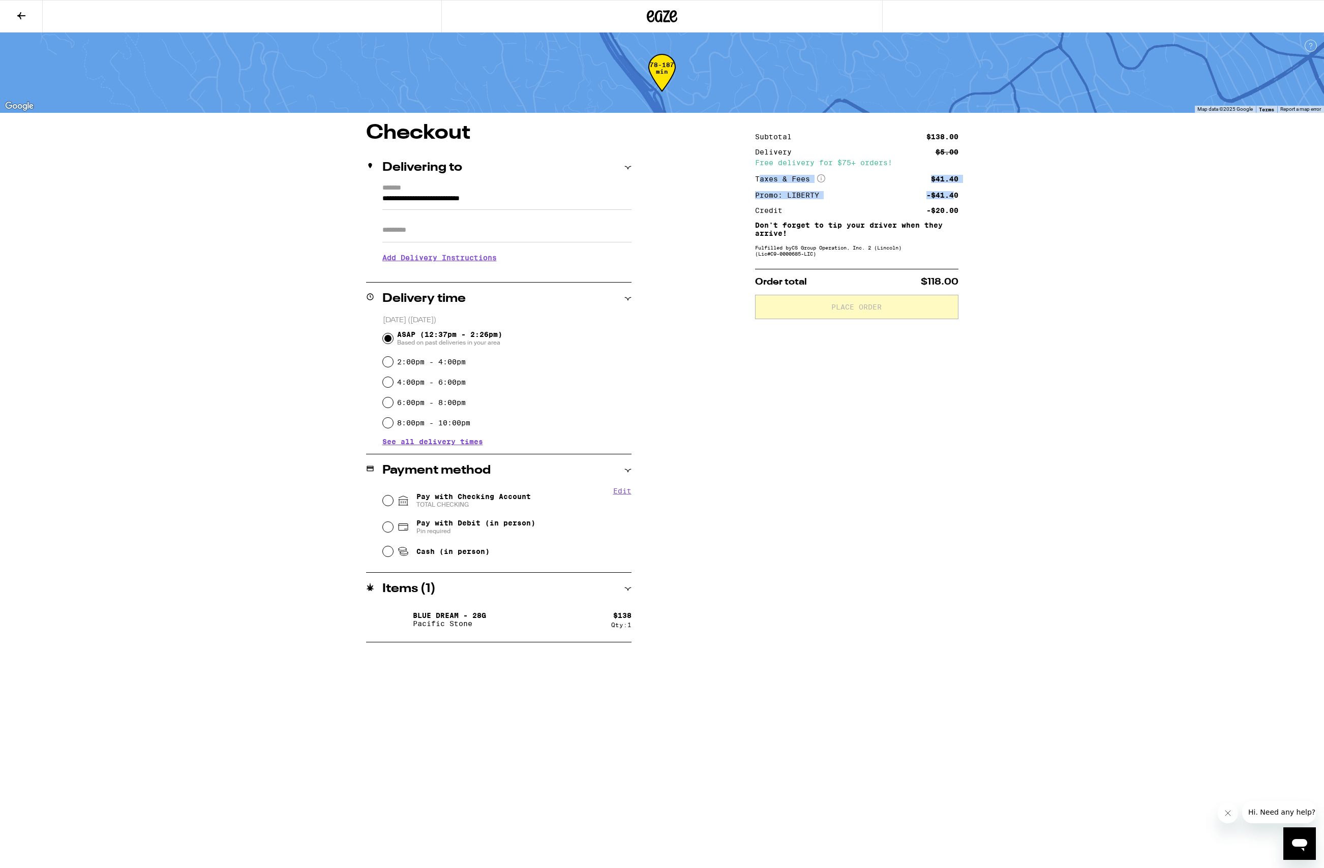
click at [955, 197] on div "Subtotal $138.00 Delivery $5.00 Free delivery for $75+ orders! Taxes & Fees Mor…" at bounding box center [856, 173] width 203 height 81
click at [956, 197] on div "-$41.40" at bounding box center [942, 195] width 32 height 7
drag, startPoint x: 760, startPoint y: 181, endPoint x: 959, endPoint y: 197, distance: 200.5
click at [959, 197] on div "**********" at bounding box center [662, 383] width 732 height 520
click at [1023, 231] on div "**********" at bounding box center [662, 383] width 732 height 520
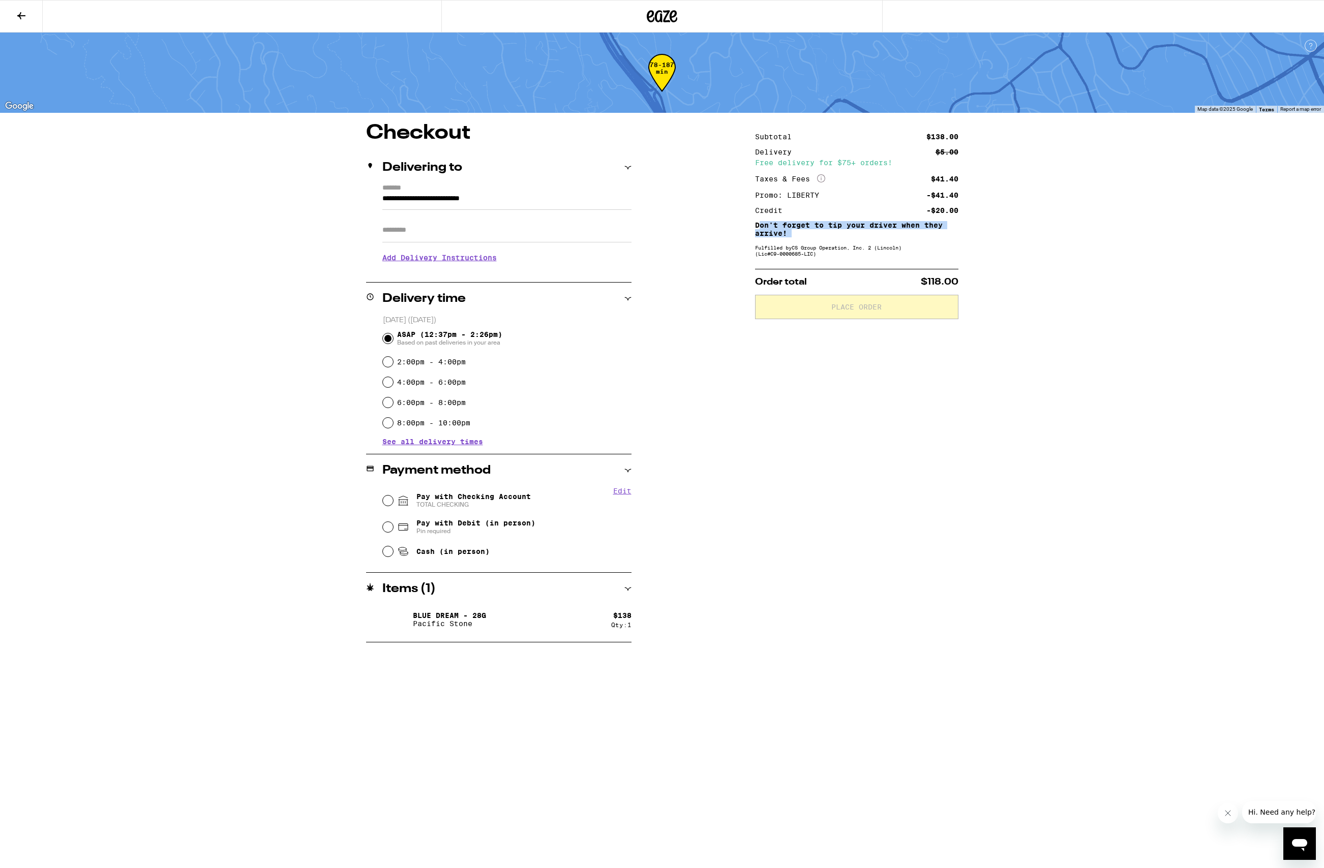
drag, startPoint x: 760, startPoint y: 227, endPoint x: 922, endPoint y: 243, distance: 162.4
click at [906, 243] on div "Subtotal $138.00 Delivery $5.00 Free delivery for $75+ orders! Taxes & Fees Mor…" at bounding box center [856, 383] width 203 height 520
click at [924, 242] on div "Subtotal $138.00 Delivery $5.00 Free delivery for $75+ orders! Taxes & Fees Mor…" at bounding box center [856, 383] width 203 height 520
click at [407, 227] on input "Apt/Suite" at bounding box center [506, 230] width 249 height 24
type input "**"
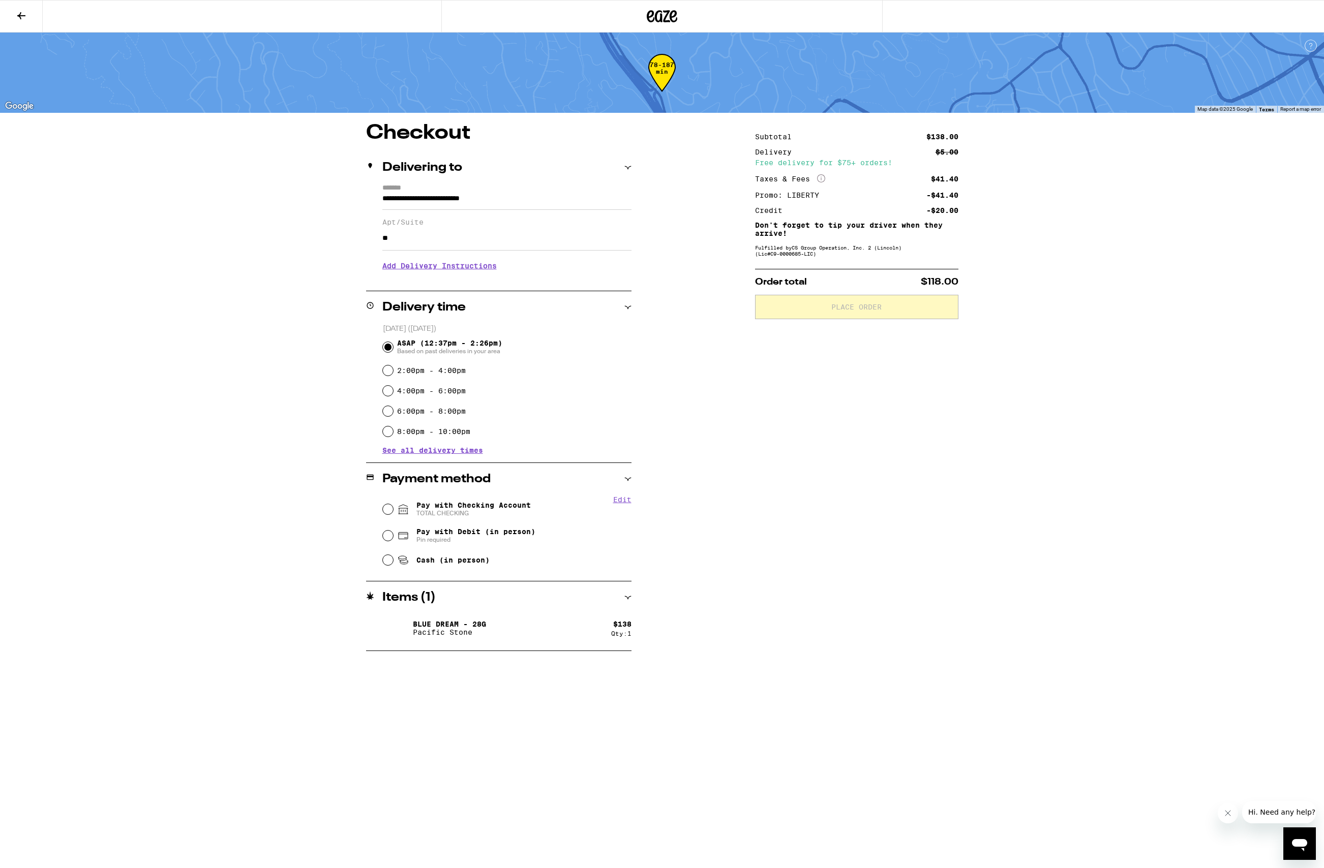
click at [799, 445] on div "Subtotal $138.00 Delivery $5.00 Free delivery for $75+ orders! Taxes & Fees Mor…" at bounding box center [856, 387] width 203 height 528
click at [388, 511] on input "Pay with Checking Account TOTAL CHECKING" at bounding box center [388, 509] width 10 height 10
radio input "true"
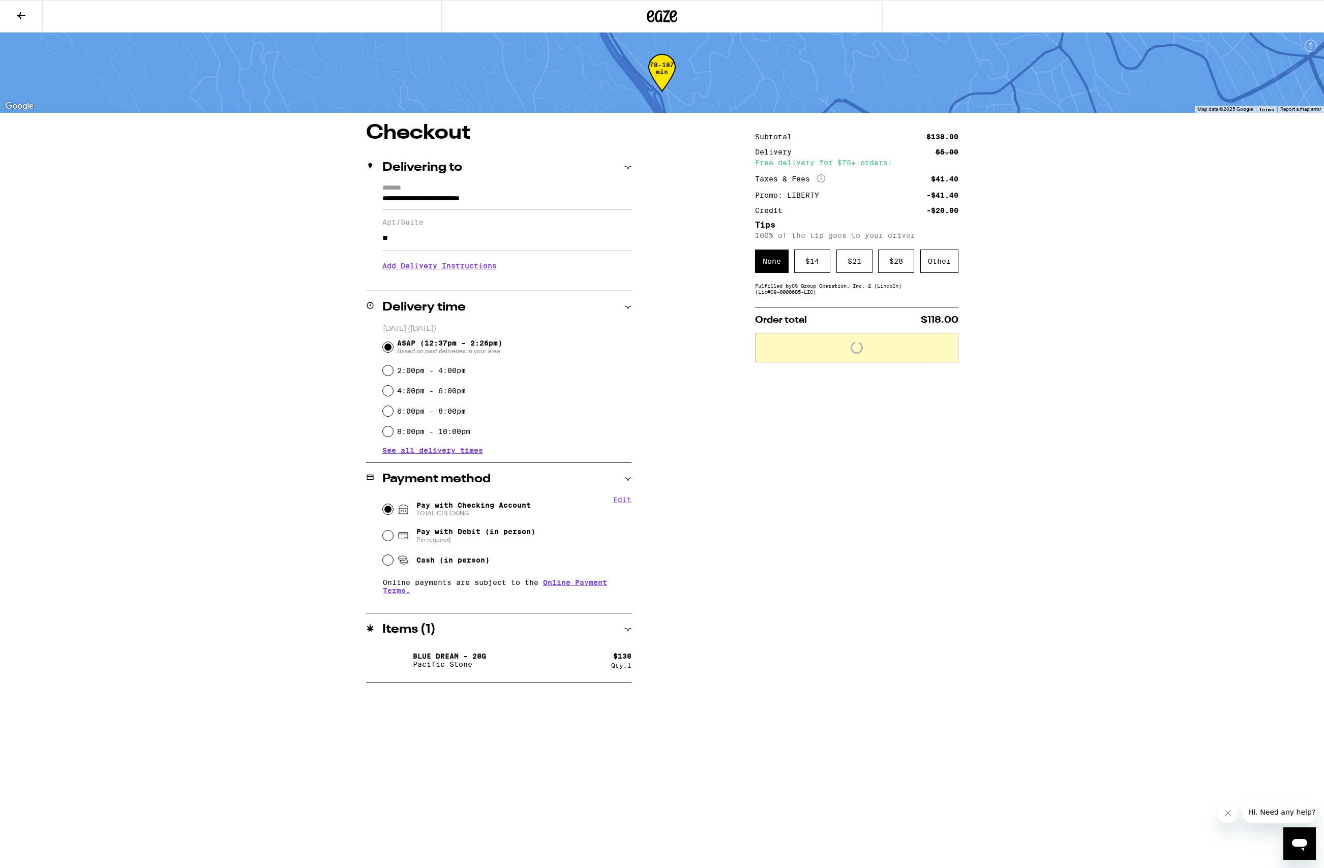
click at [988, 573] on div "**********" at bounding box center [662, 403] width 732 height 560
click at [953, 259] on div "Other" at bounding box center [939, 261] width 38 height 23
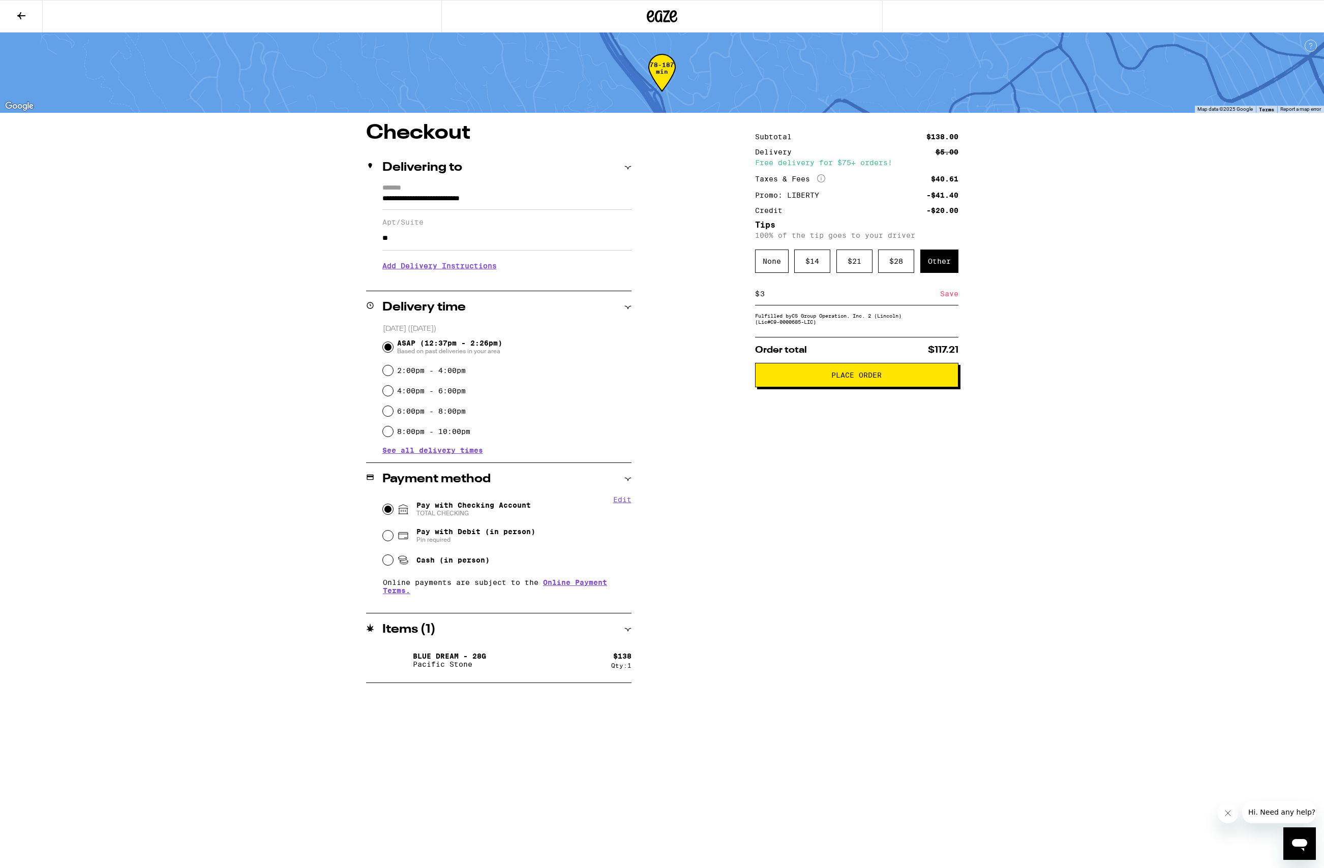
type input "3"
click at [1047, 430] on div "**********" at bounding box center [662, 341] width 1324 height 683
click at [943, 297] on div "Save" at bounding box center [949, 294] width 18 height 22
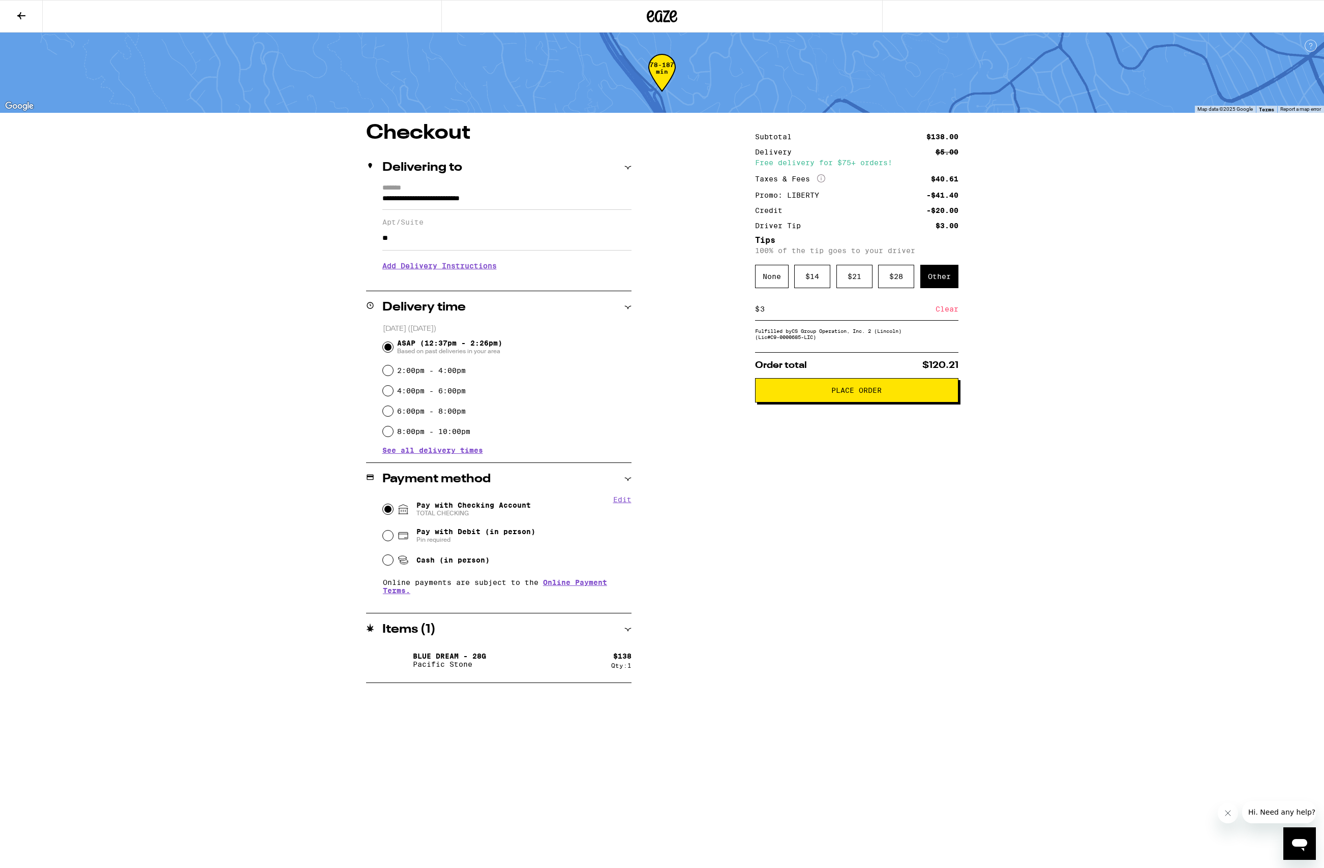
click at [860, 394] on span "Place Order" at bounding box center [856, 390] width 50 height 7
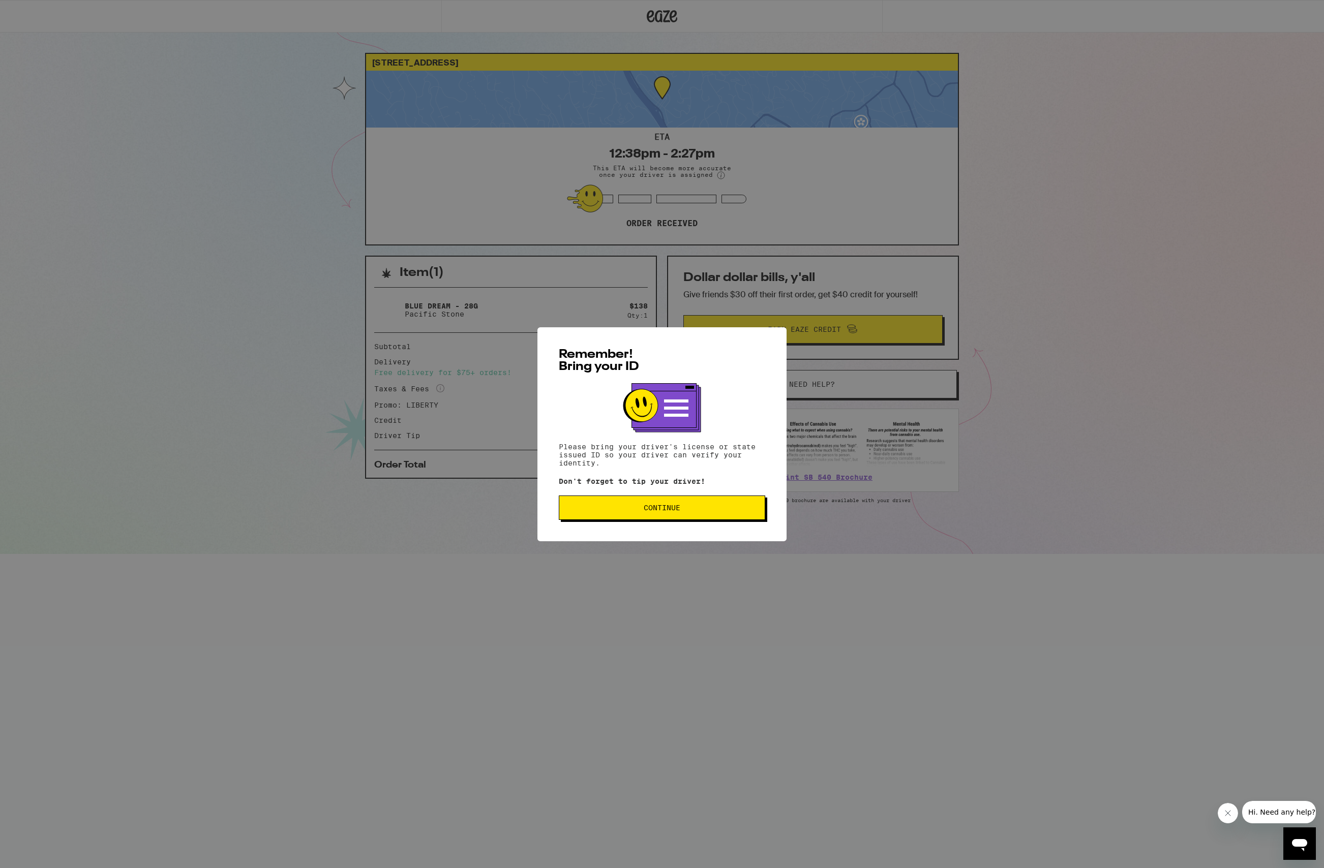
click at [628, 509] on span "Continue" at bounding box center [661, 507] width 189 height 7
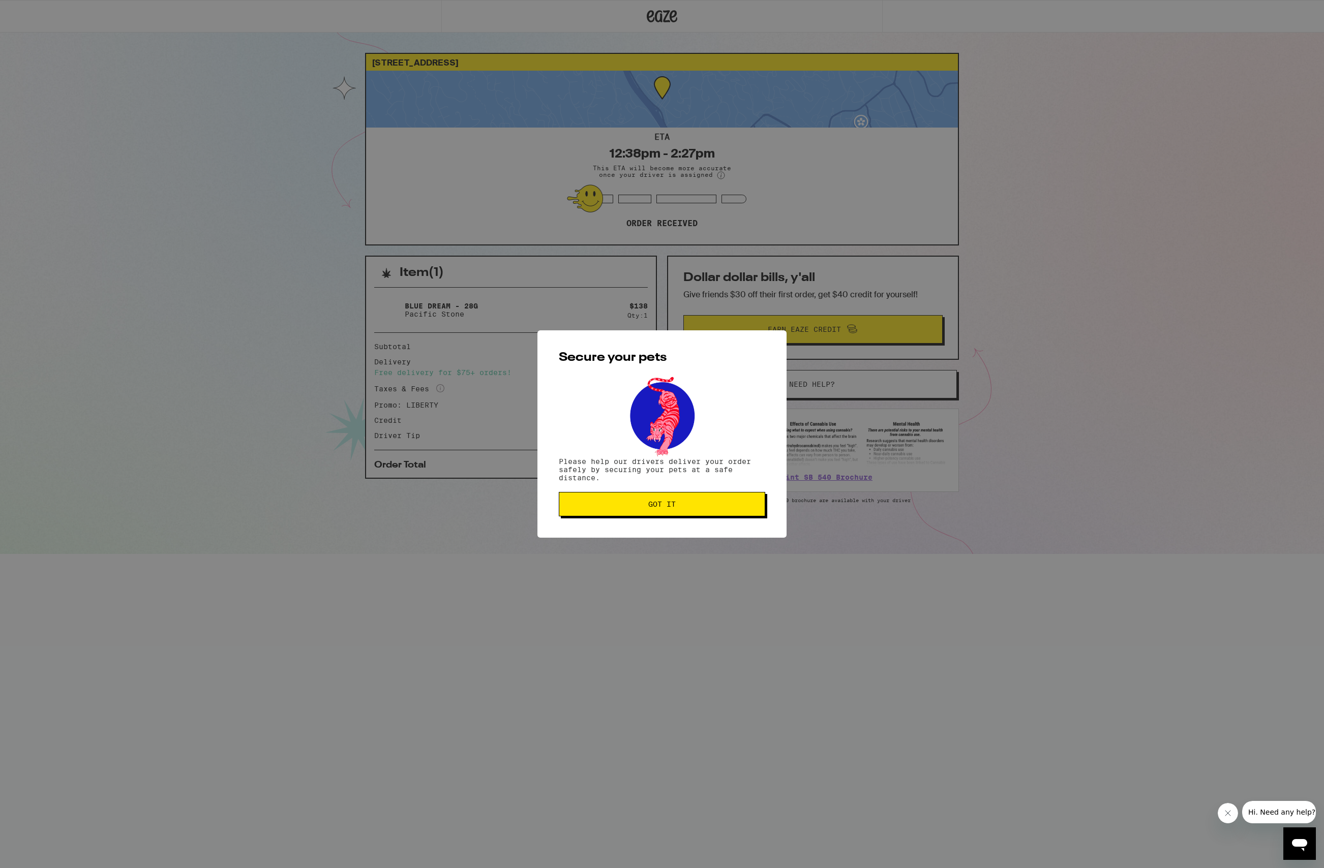
click at [665, 510] on button "Got it" at bounding box center [662, 504] width 206 height 24
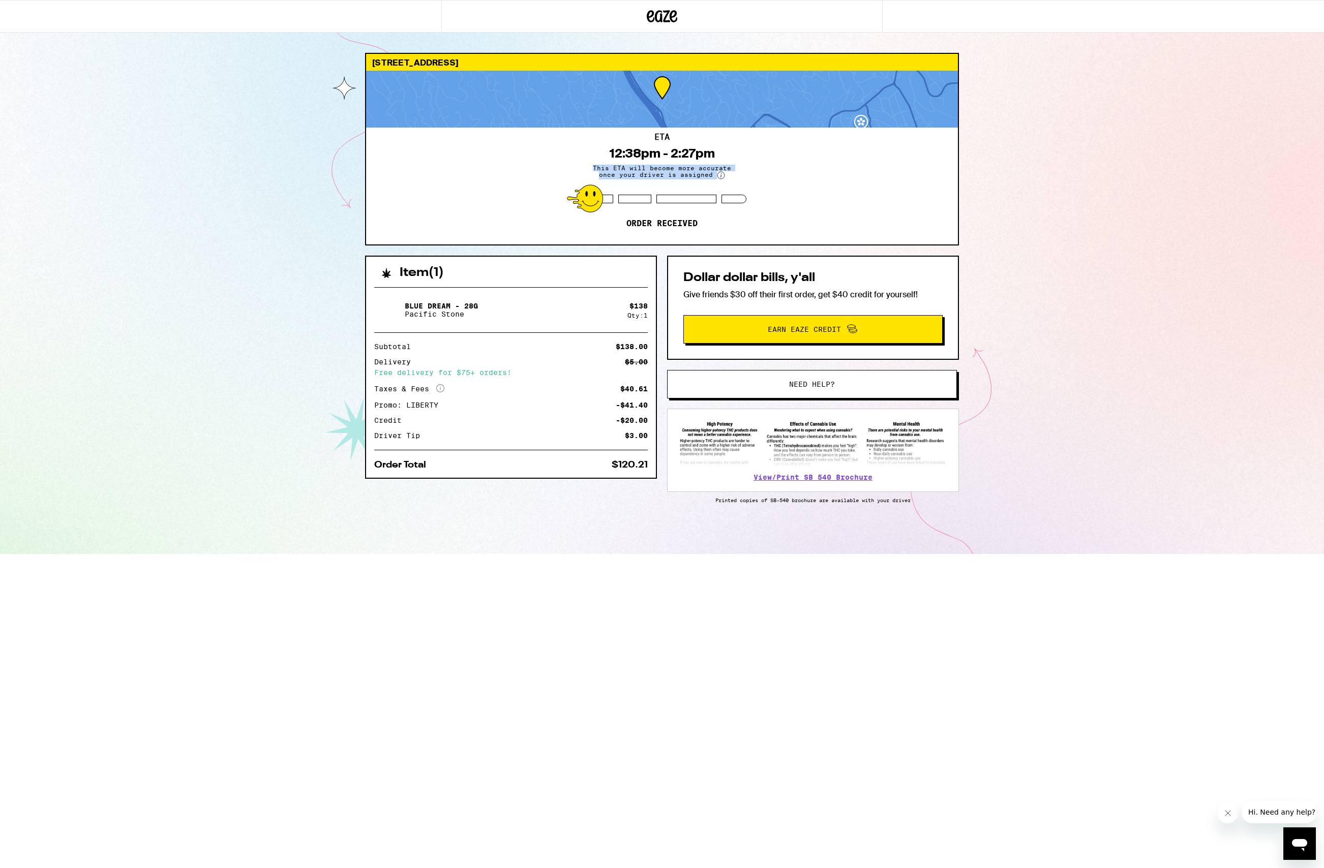
drag, startPoint x: 596, startPoint y: 150, endPoint x: 775, endPoint y: 186, distance: 182.0
click at [775, 186] on div "ETA 12:38pm - 2:27pm This ETA will become more accurate once your driver is ass…" at bounding box center [662, 186] width 592 height 117
drag, startPoint x: 604, startPoint y: 157, endPoint x: 739, endPoint y: 186, distance: 138.4
click at [738, 186] on div "ETA 12:38pm - 2:27pm This ETA will become more accurate once your driver is ass…" at bounding box center [662, 186] width 592 height 117
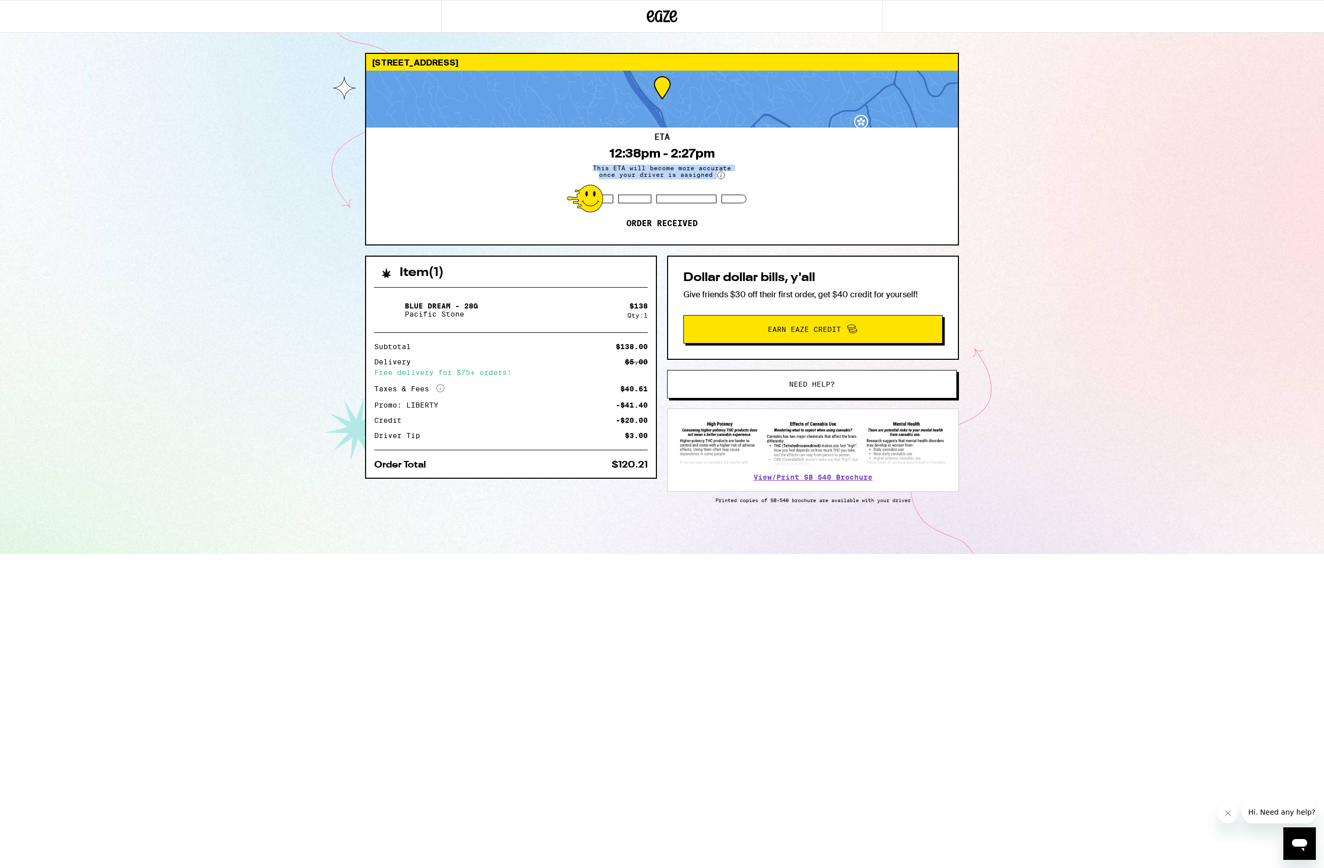
drag, startPoint x: 740, startPoint y: 185, endPoint x: 512, endPoint y: 129, distance: 234.7
click at [512, 129] on div "ETA 12:38pm - 2:27pm This ETA will become more accurate once your driver is ass…" at bounding box center [662, 186] width 592 height 117
click at [556, 139] on div "ETA 12:38pm - 2:27pm This ETA will become more accurate once your driver is ass…" at bounding box center [662, 186] width 592 height 117
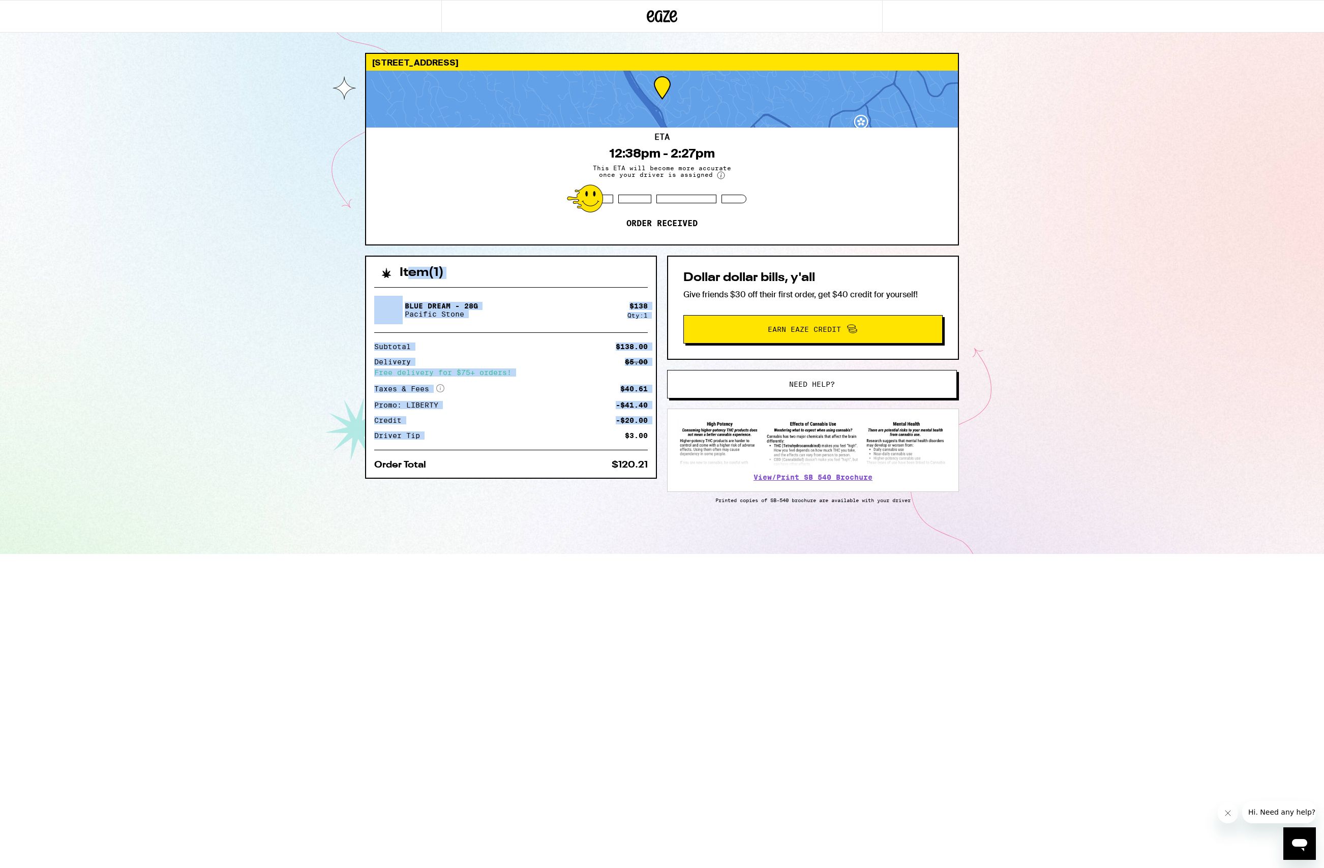
drag, startPoint x: 402, startPoint y: 271, endPoint x: 637, endPoint y: 428, distance: 282.6
click at [636, 428] on div "Item ( 1 ) Blue Dream - 28g Pacific Stone $ 138 Qty: 1 Subtotal $138.00 Deliver…" at bounding box center [511, 367] width 292 height 223
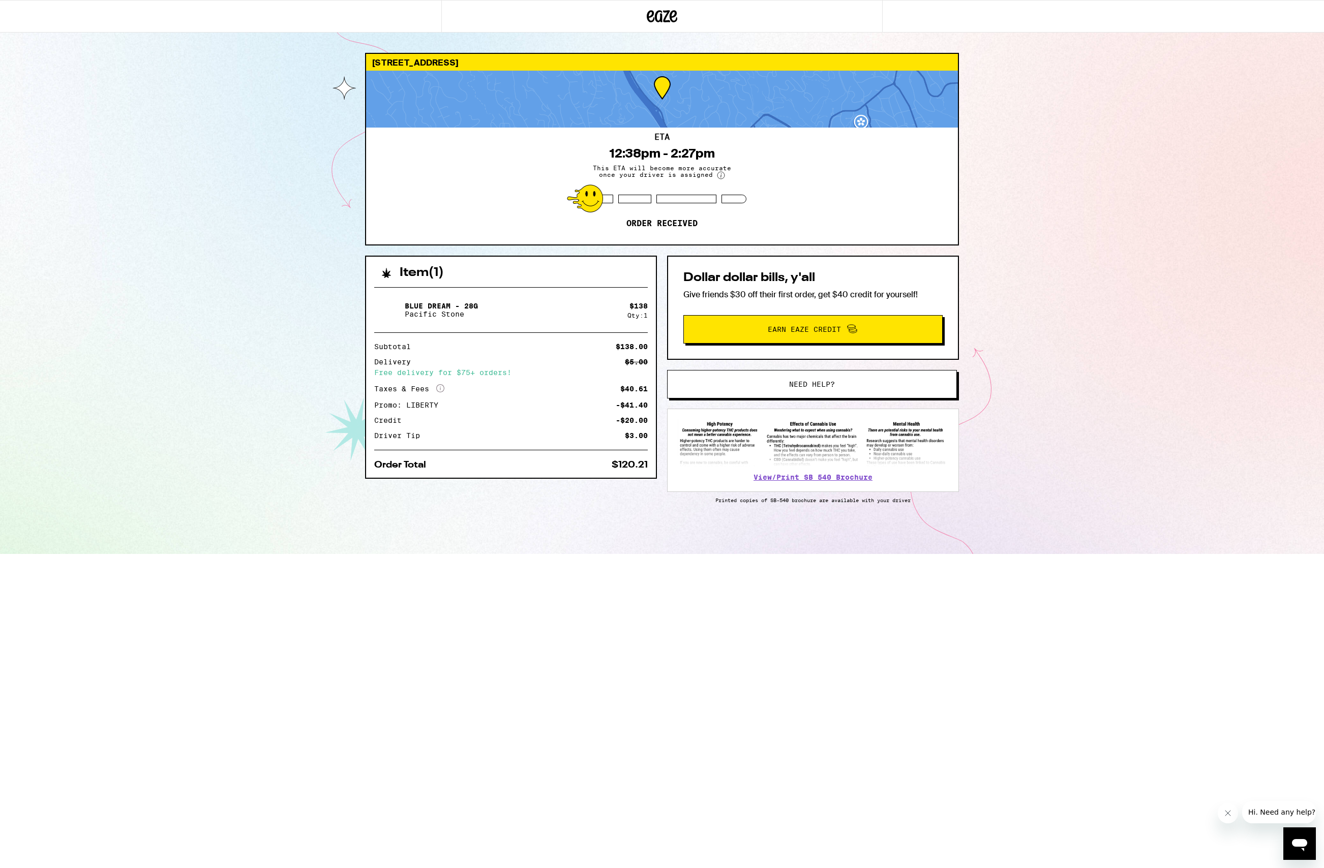
click at [642, 428] on div "Subtotal $138.00 Delivery $5.00 Free delivery for $75+ orders! Taxes & Fees Mor…" at bounding box center [511, 391] width 274 height 96
click at [84, 204] on div "[STREET_ADDRESS] 12:38pm - 2:27pm This ETA will become more accurate once your …" at bounding box center [662, 277] width 1324 height 554
drag, startPoint x: 725, startPoint y: 166, endPoint x: 811, endPoint y: 183, distance: 87.5
click at [810, 183] on div "ETA 12:38pm - 2:27pm This ETA will become more accurate once your driver is ass…" at bounding box center [662, 186] width 592 height 117
click at [812, 182] on div "ETA 12:38pm - 2:27pm This ETA will become more accurate once your driver is ass…" at bounding box center [662, 186] width 592 height 117
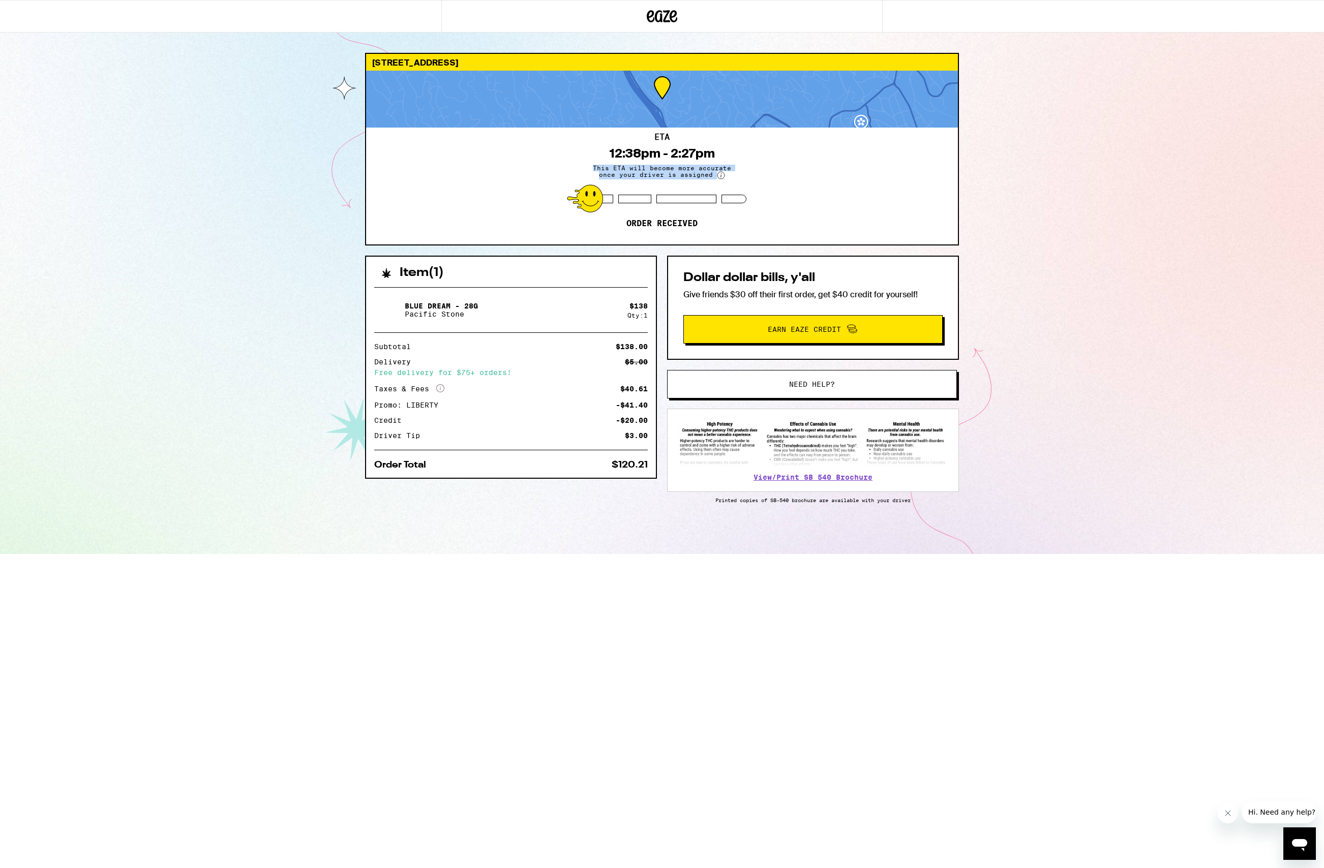
drag, startPoint x: 665, startPoint y: 166, endPoint x: 786, endPoint y: 179, distance: 122.3
click at [786, 179] on div "ETA 12:38pm - 2:27pm This ETA will become more accurate once your driver is ass…" at bounding box center [662, 186] width 592 height 117
click at [787, 179] on div "ETA 12:38pm - 2:27pm This ETA will become more accurate once your driver is ass…" at bounding box center [662, 186] width 592 height 117
drag, startPoint x: 642, startPoint y: 165, endPoint x: 597, endPoint y: 160, distance: 44.5
click at [622, 162] on div "ETA 12:38pm - 2:27pm This ETA will become more accurate once your driver is ass…" at bounding box center [662, 186] width 592 height 117
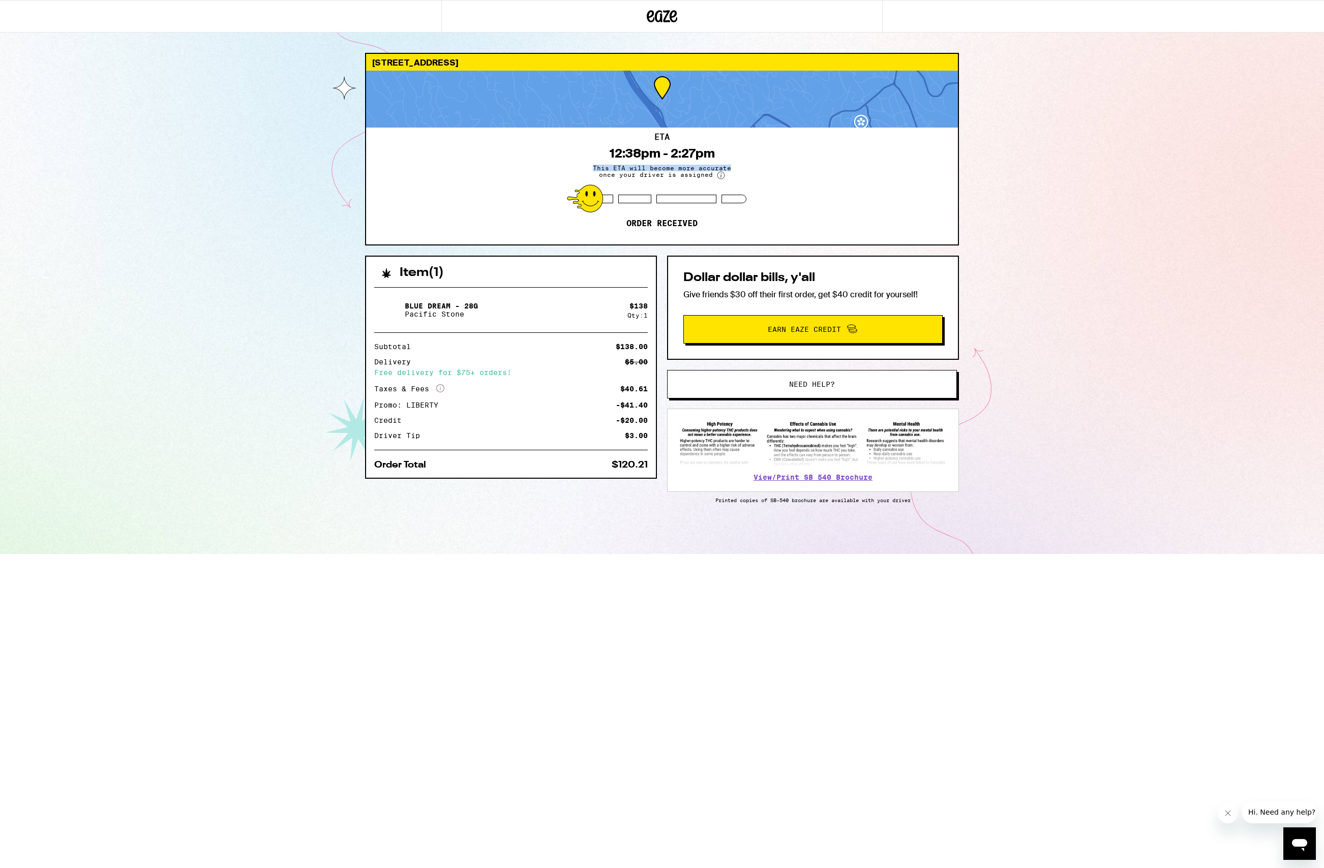
drag, startPoint x: 762, startPoint y: 170, endPoint x: 857, endPoint y: 183, distance: 96.0
click at [854, 182] on div "ETA 12:38pm - 2:27pm This ETA will become more accurate once your driver is ass…" at bounding box center [662, 186] width 592 height 117
click at [861, 184] on div "ETA 12:38pm - 2:27pm This ETA will become more accurate once your driver is ass…" at bounding box center [662, 186] width 592 height 117
drag, startPoint x: 607, startPoint y: 163, endPoint x: 764, endPoint y: 210, distance: 164.2
click at [759, 210] on div "ETA 37 min Driver is on the way!" at bounding box center [662, 186] width 592 height 117
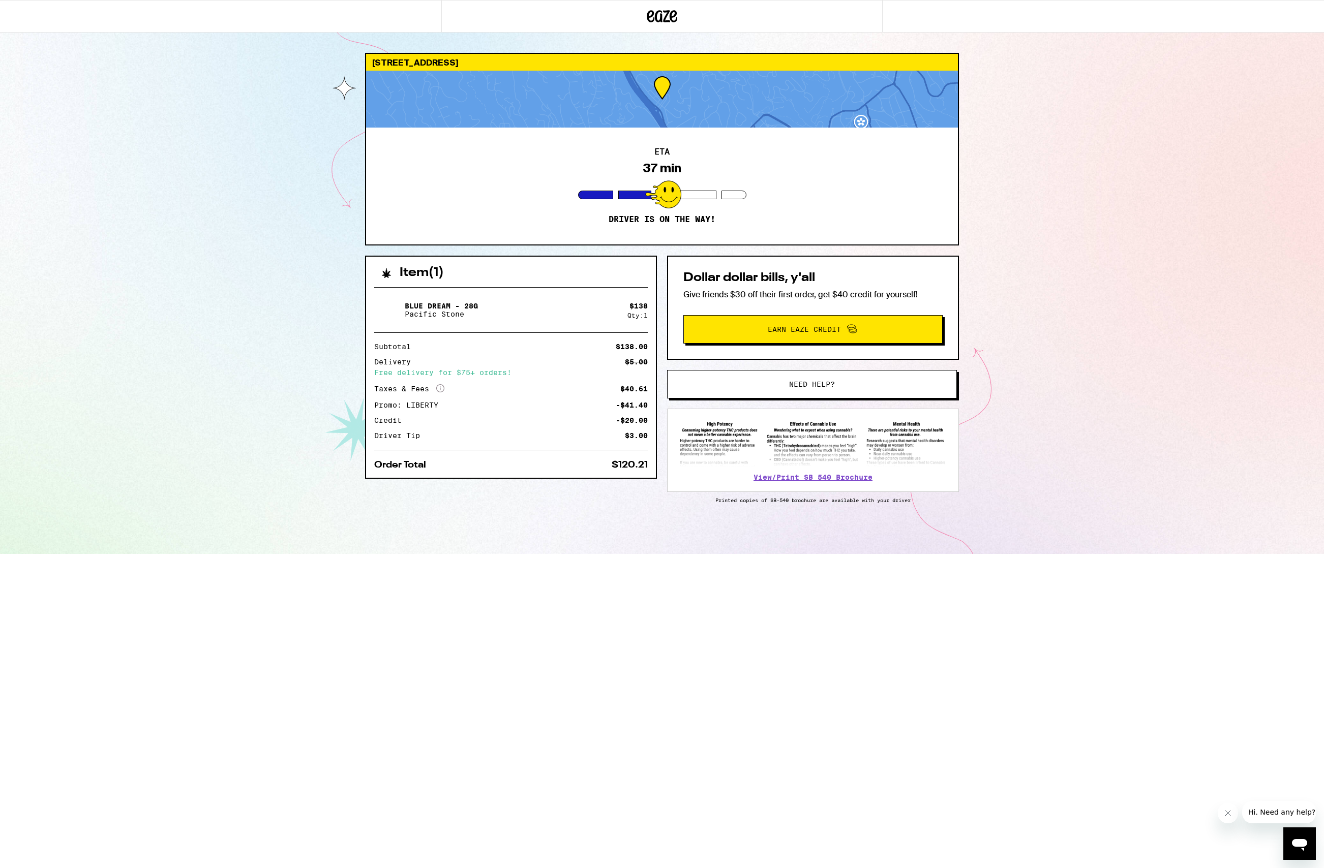
click at [764, 210] on div "ETA 37 min Driver is on the way!" at bounding box center [662, 186] width 592 height 117
drag, startPoint x: 639, startPoint y: 165, endPoint x: 713, endPoint y: 167, distance: 74.8
click at [700, 167] on div "ETA 37 min Driver is on the way!" at bounding box center [662, 186] width 592 height 117
click at [713, 167] on div "ETA 37 min Driver is on the way!" at bounding box center [662, 186] width 592 height 117
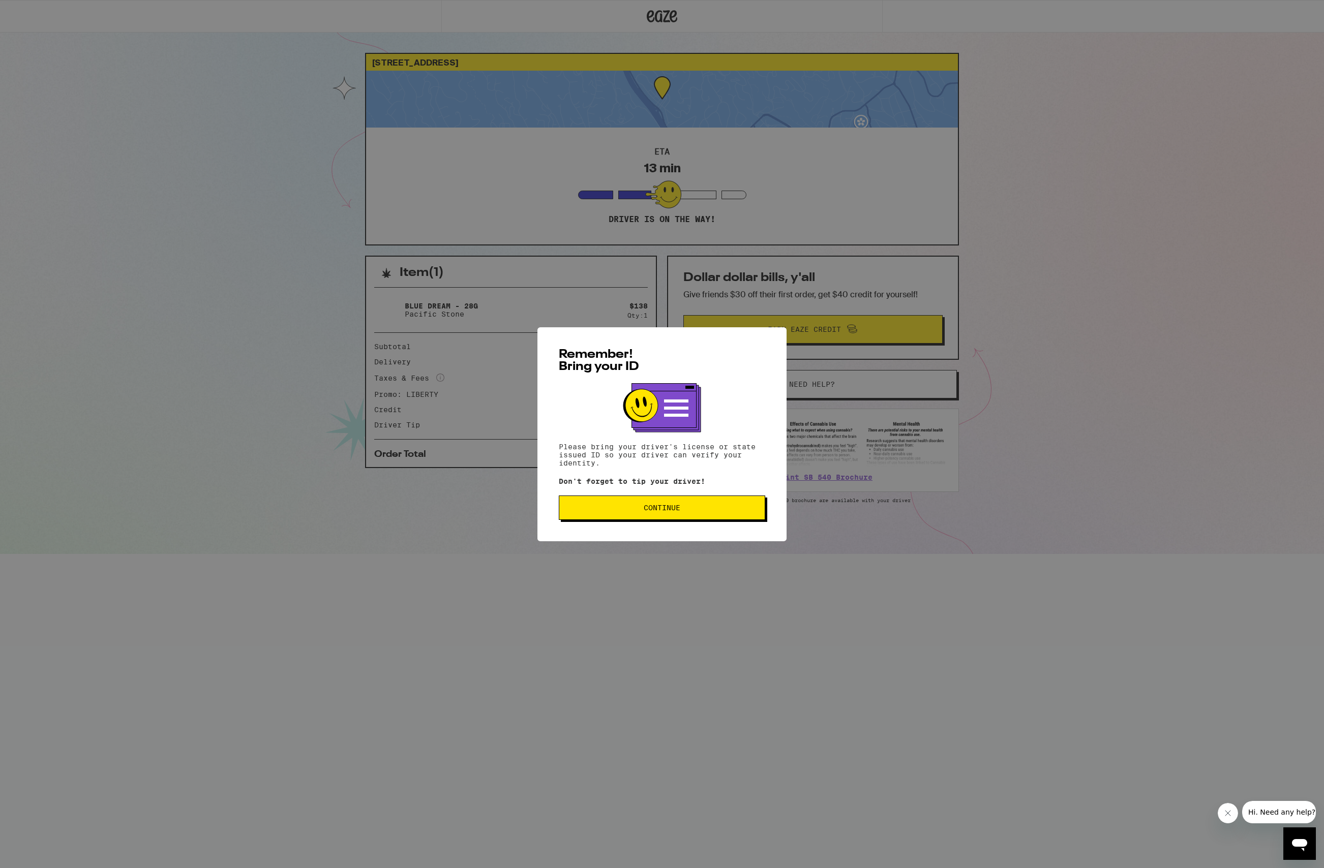
click at [637, 499] on button "Continue" at bounding box center [662, 508] width 206 height 24
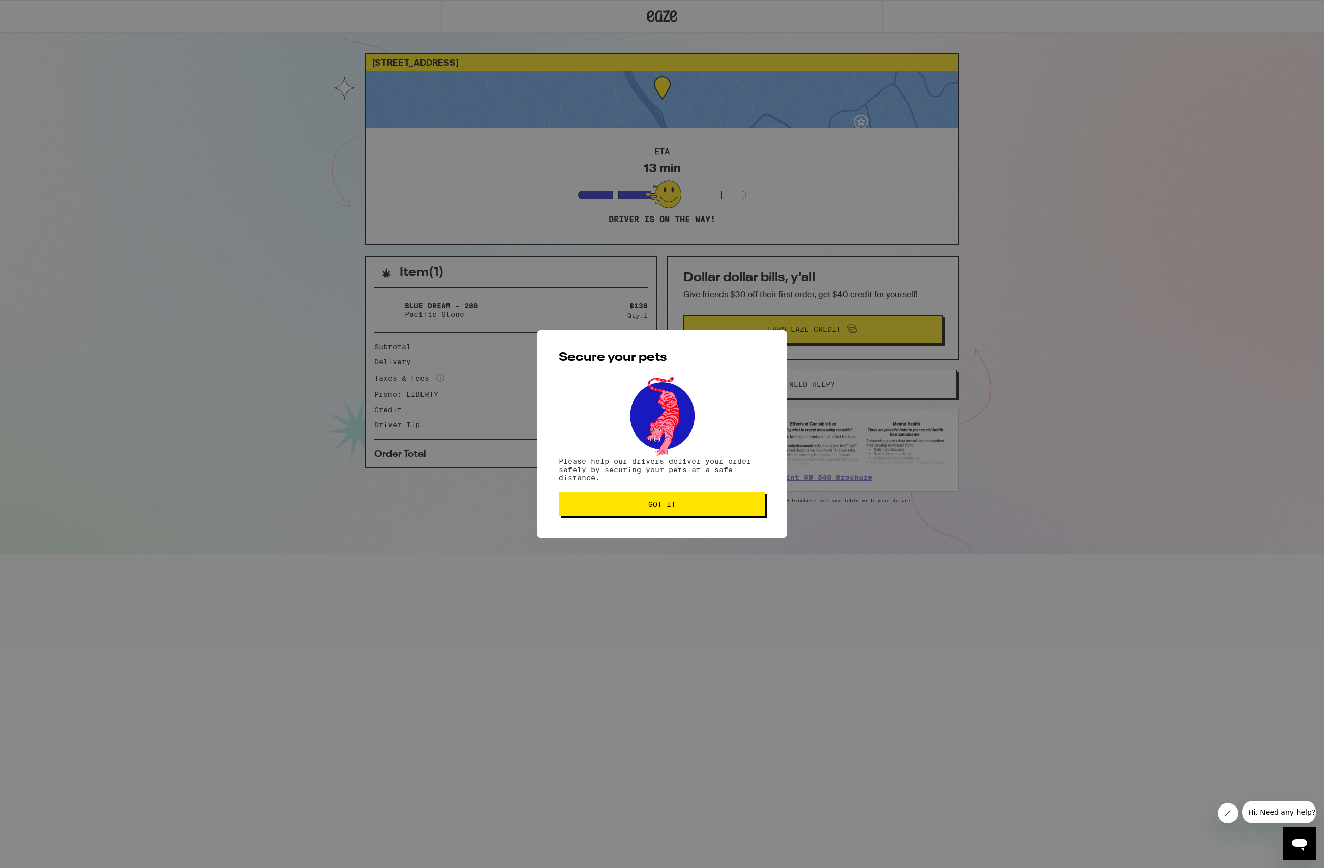
click at [685, 502] on span "Got it" at bounding box center [661, 504] width 189 height 7
